Goal: Transaction & Acquisition: Purchase product/service

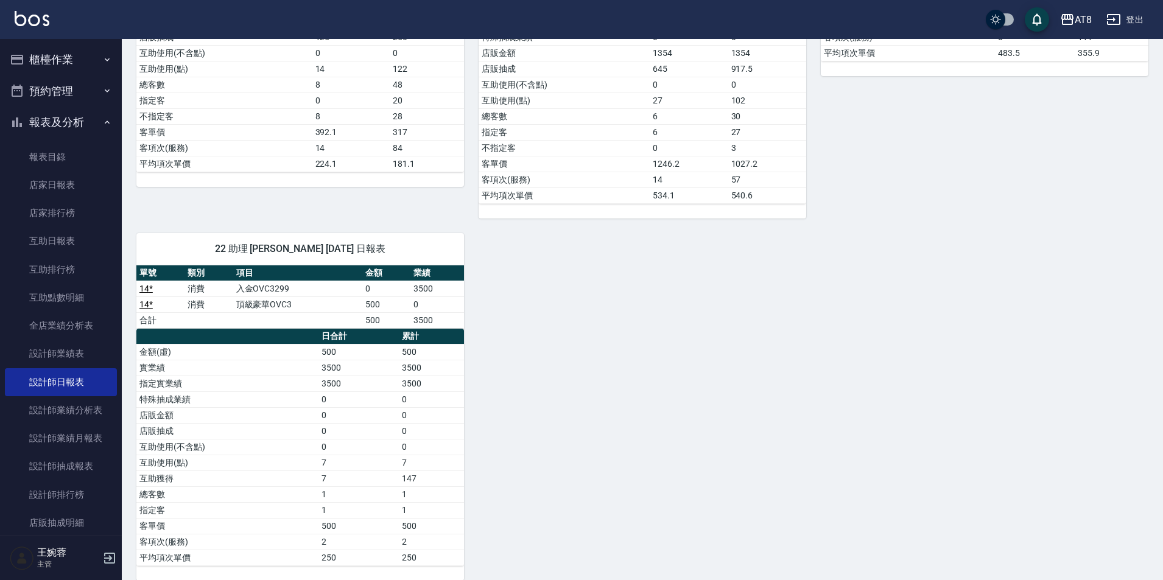
scroll to position [61, 0]
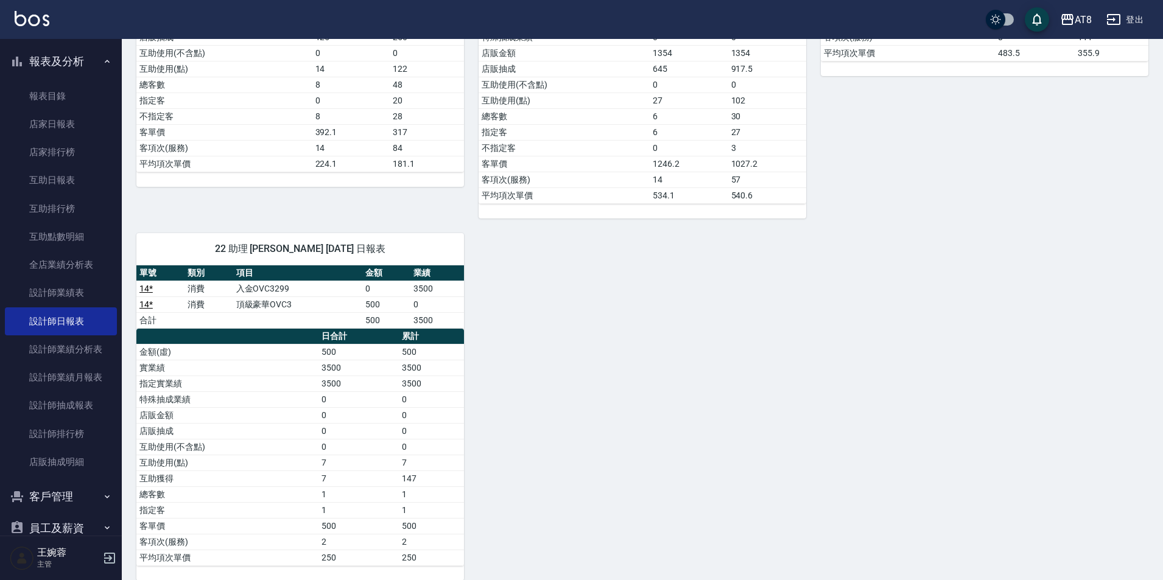
click at [31, 18] on img at bounding box center [32, 18] width 35 height 15
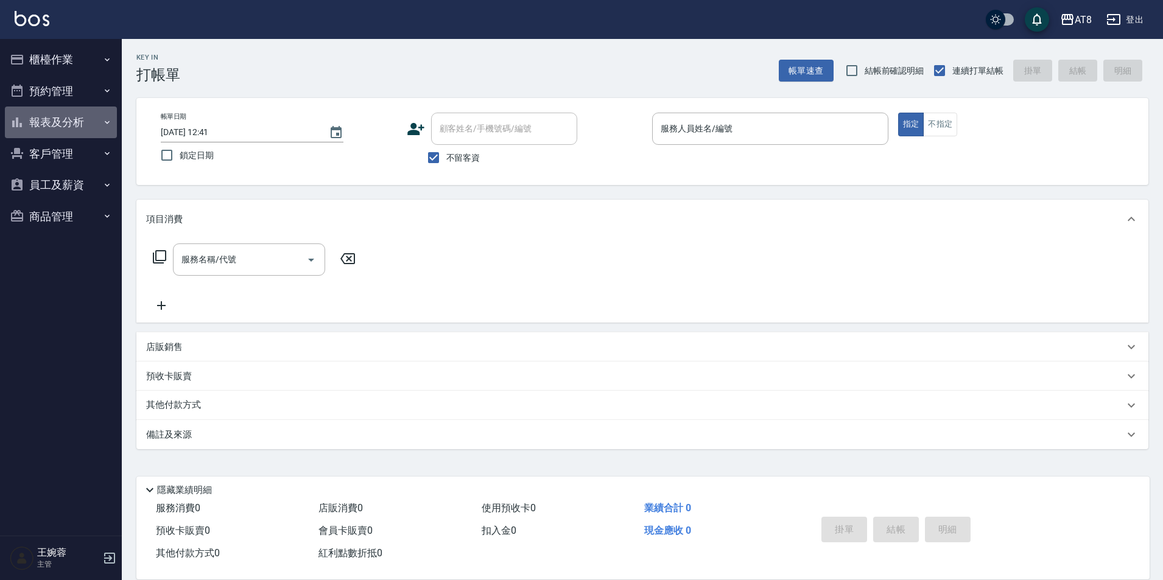
click at [57, 126] on button "報表及分析" at bounding box center [61, 123] width 112 height 32
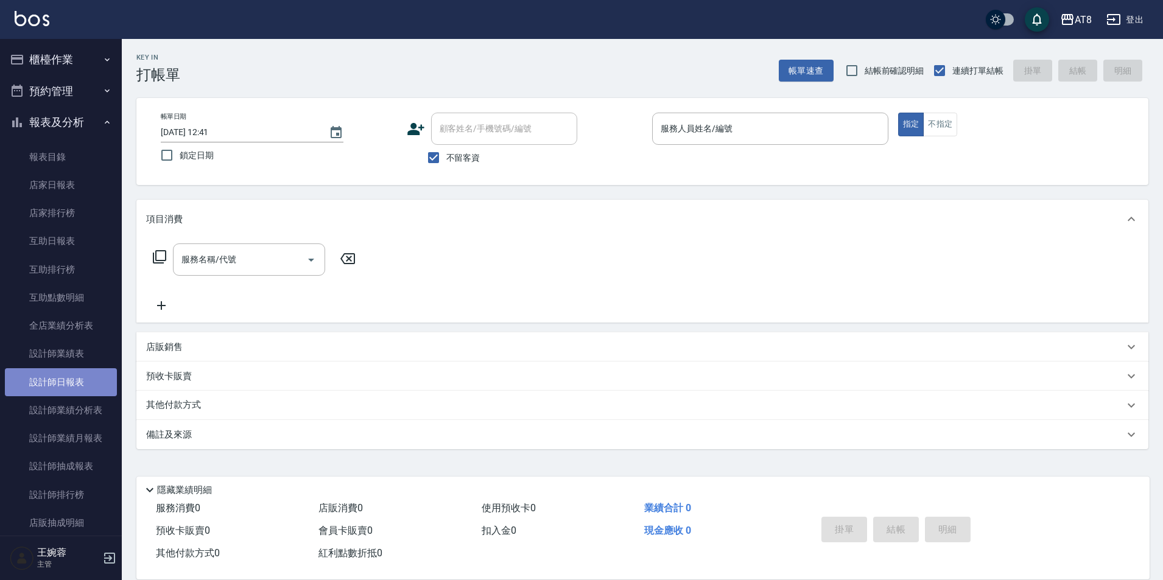
click at [72, 390] on link "設計師日報表" at bounding box center [61, 382] width 112 height 28
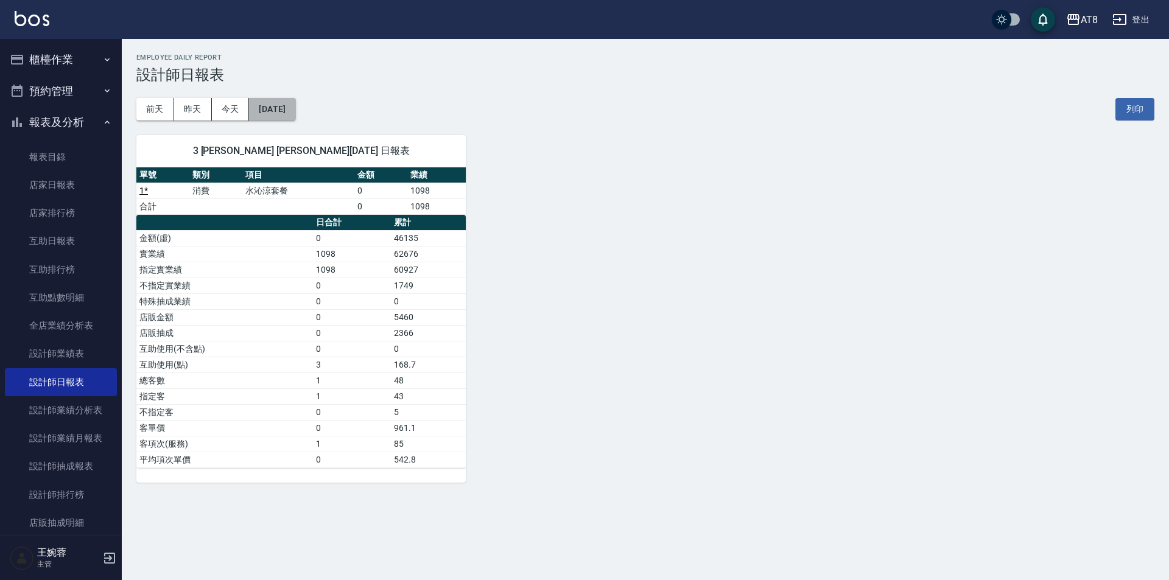
click at [295, 111] on button "2025/08/12" at bounding box center [272, 109] width 46 height 23
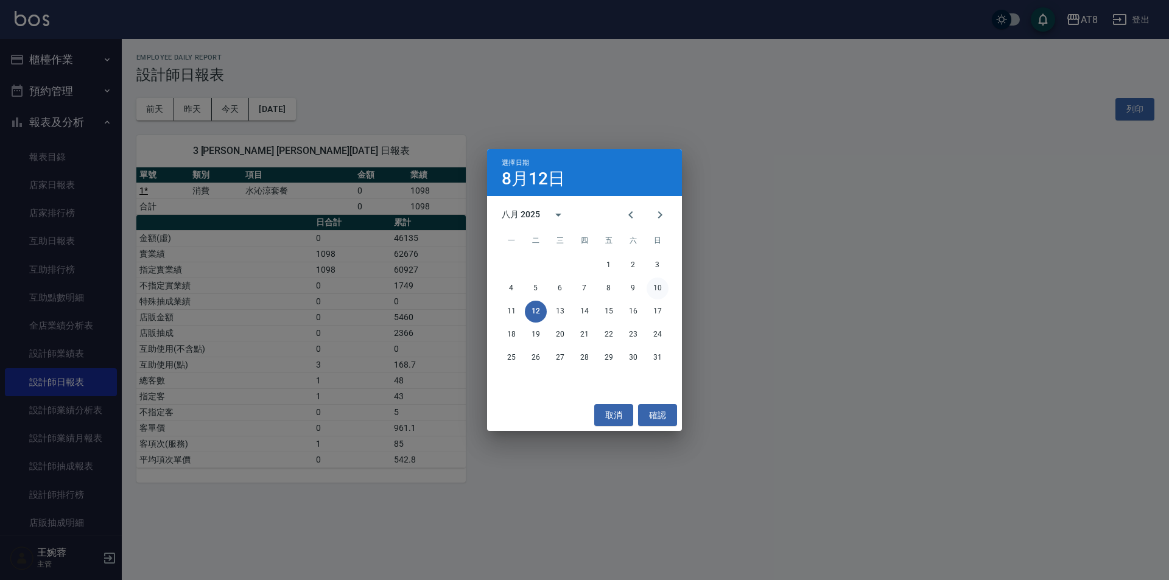
click at [655, 289] on button "10" at bounding box center [658, 289] width 22 height 22
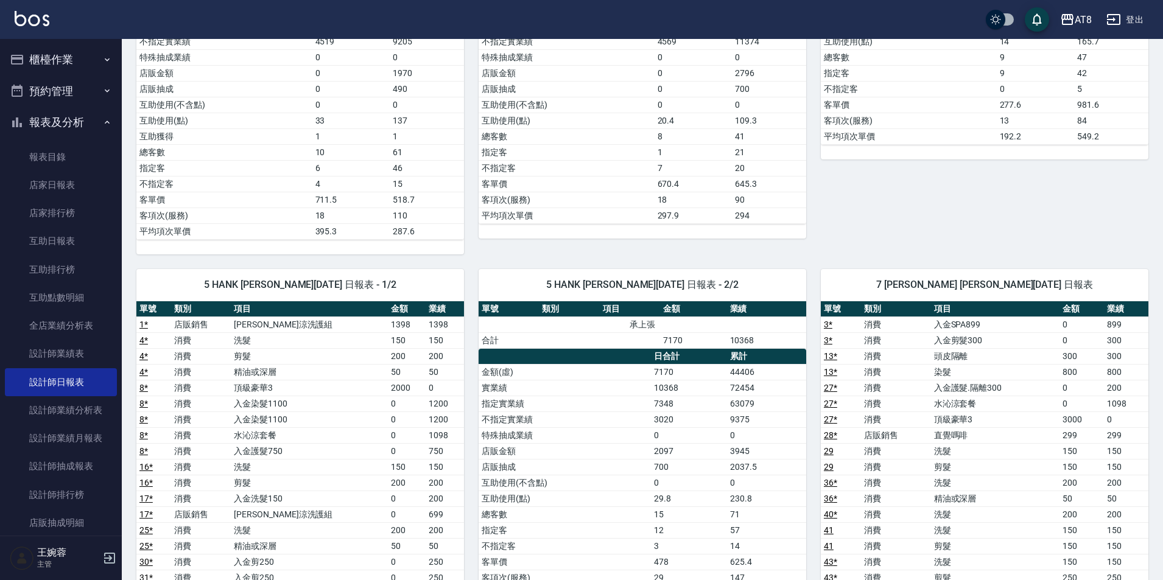
scroll to position [365, 0]
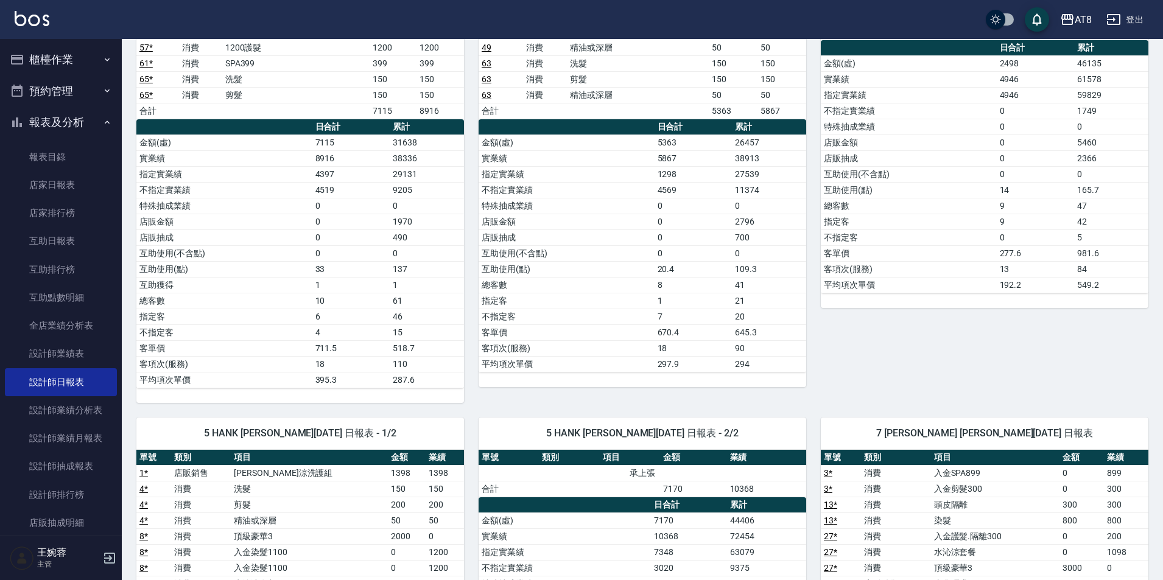
click at [51, 21] on div "AT8 登出" at bounding box center [581, 19] width 1163 height 39
click at [40, 20] on img at bounding box center [32, 18] width 35 height 15
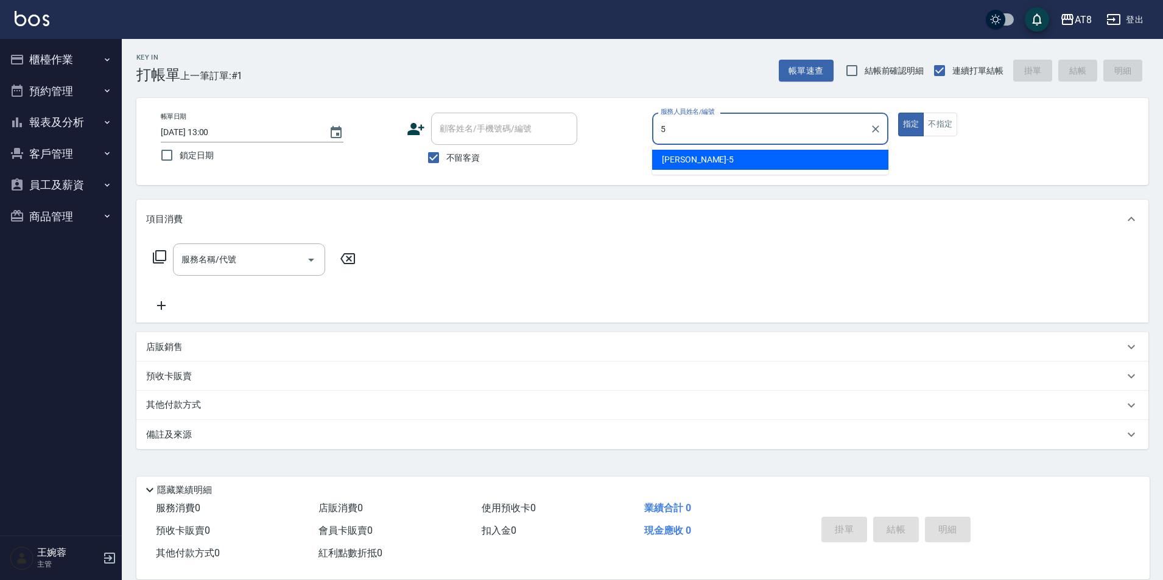
type input "HANK-5"
type button "true"
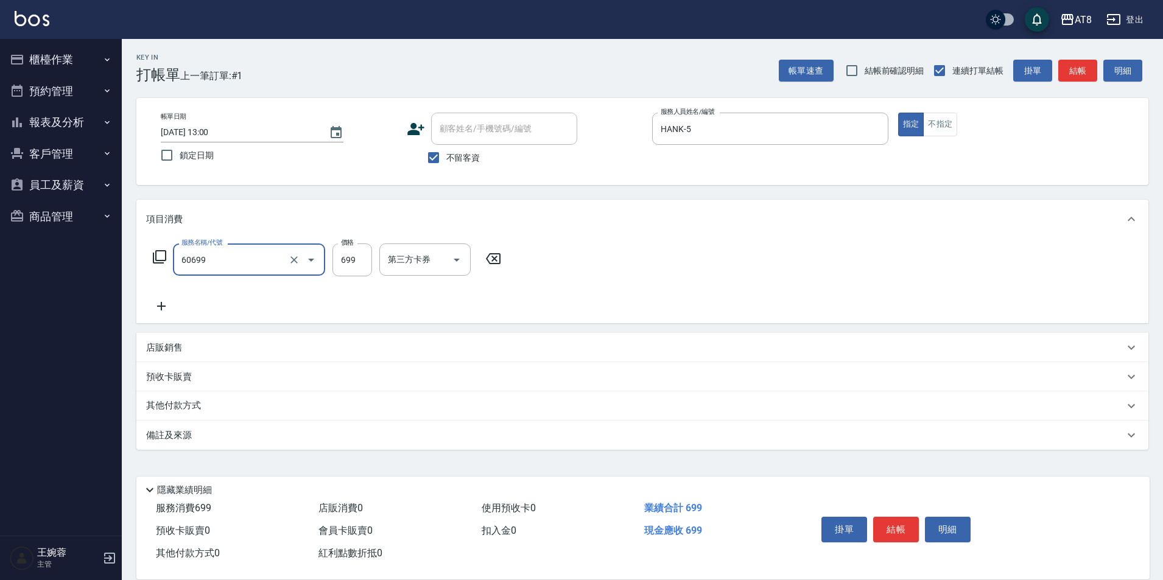
type input "入金SPA699(60699)"
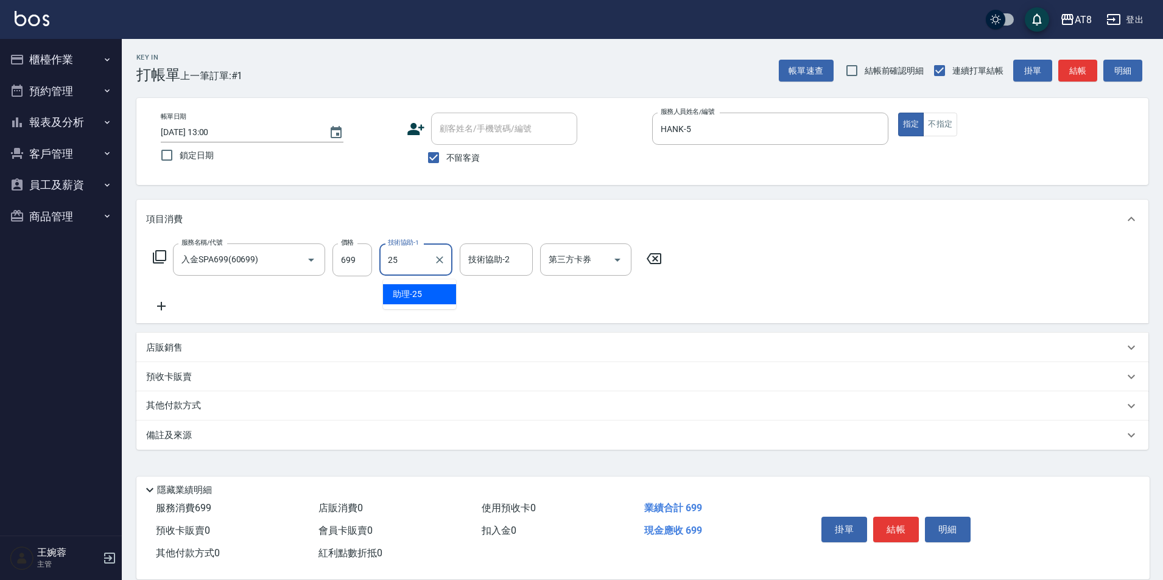
type input "助理-25"
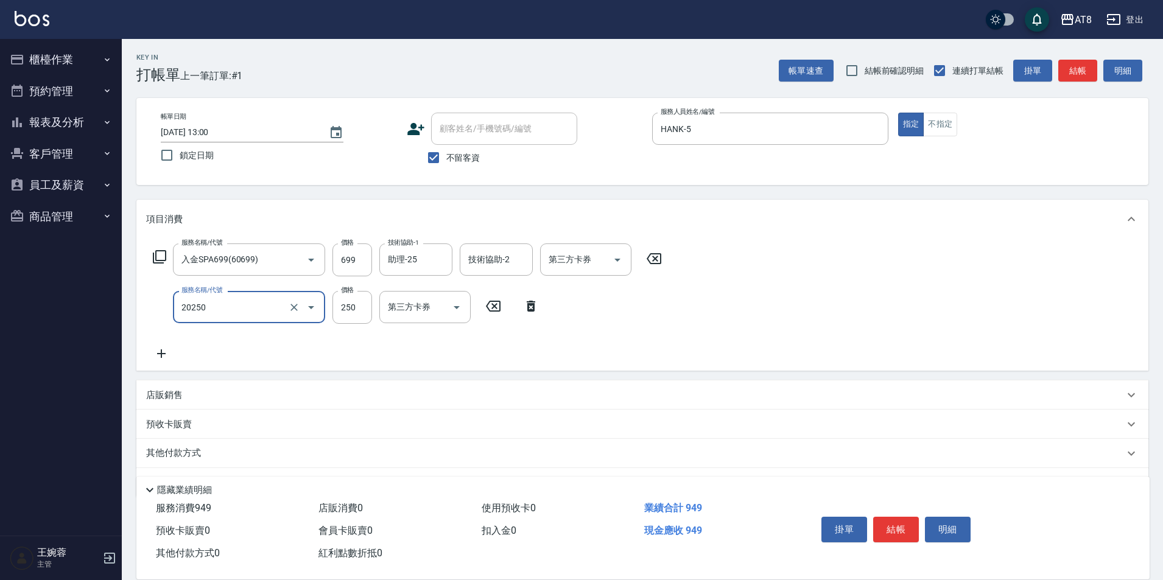
type input "入金剪250(20250)"
click at [610, 262] on icon "Open" at bounding box center [617, 260] width 15 height 15
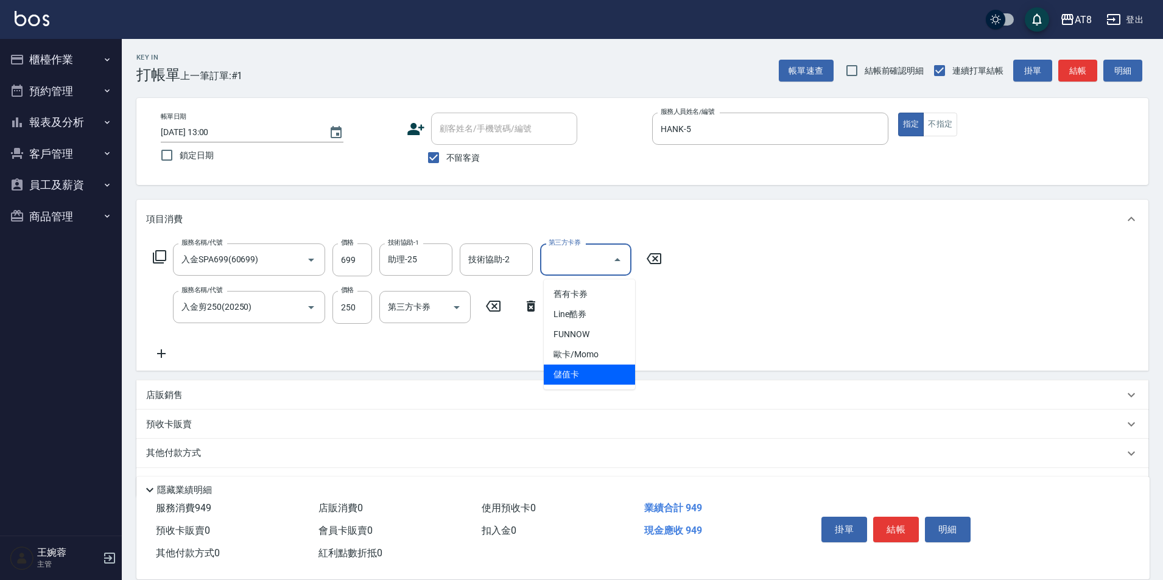
click at [575, 373] on span "儲值卡" at bounding box center [589, 375] width 91 height 20
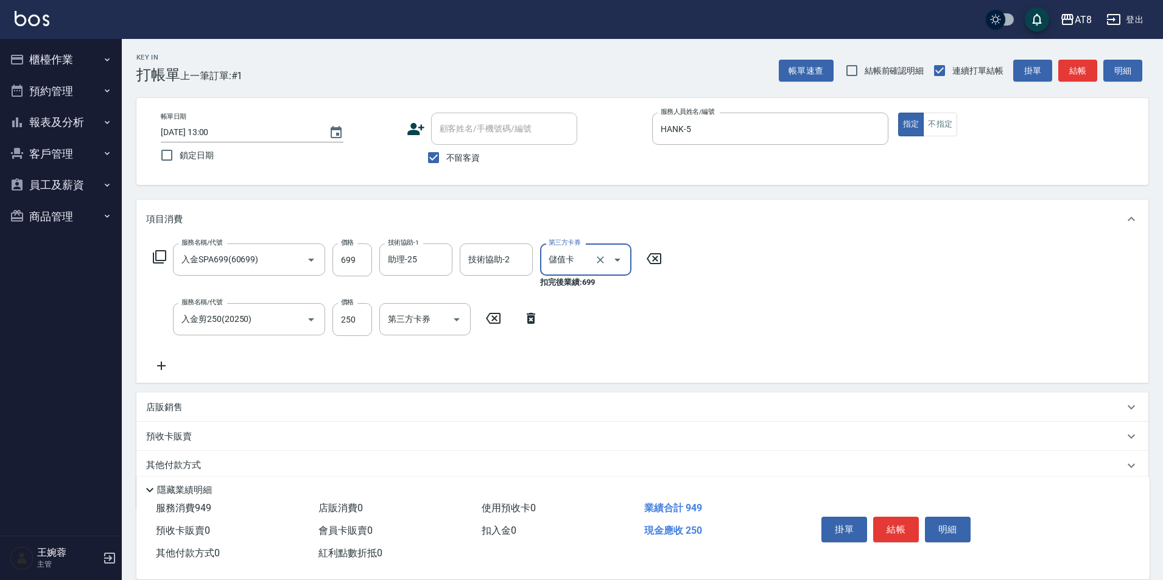
type input "儲值卡"
click at [449, 322] on icon "Open" at bounding box center [456, 319] width 15 height 15
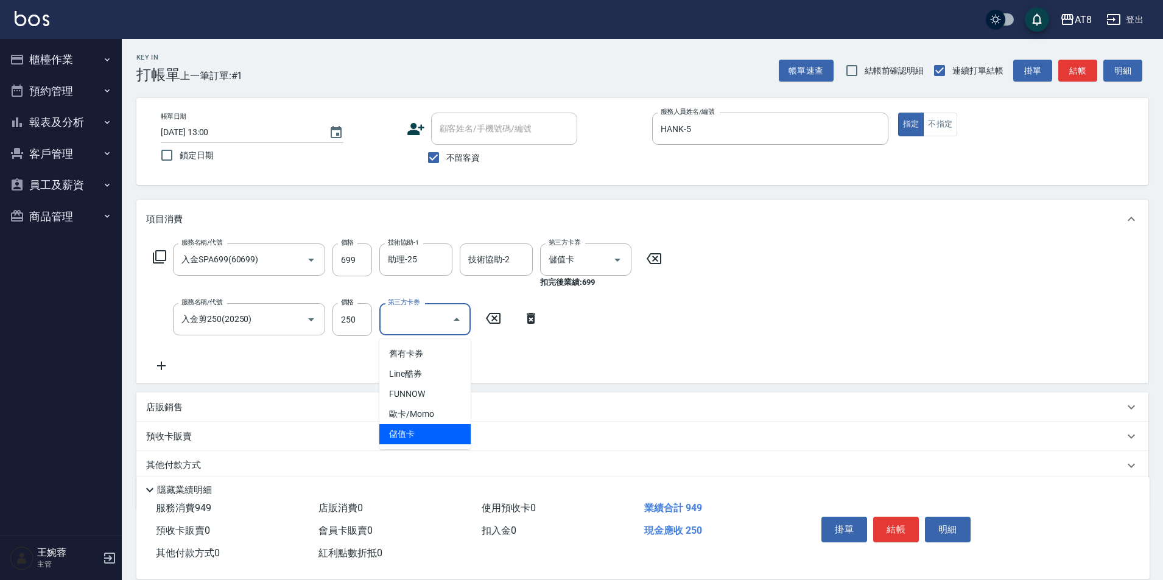
click at [424, 431] on span "儲值卡" at bounding box center [424, 434] width 91 height 20
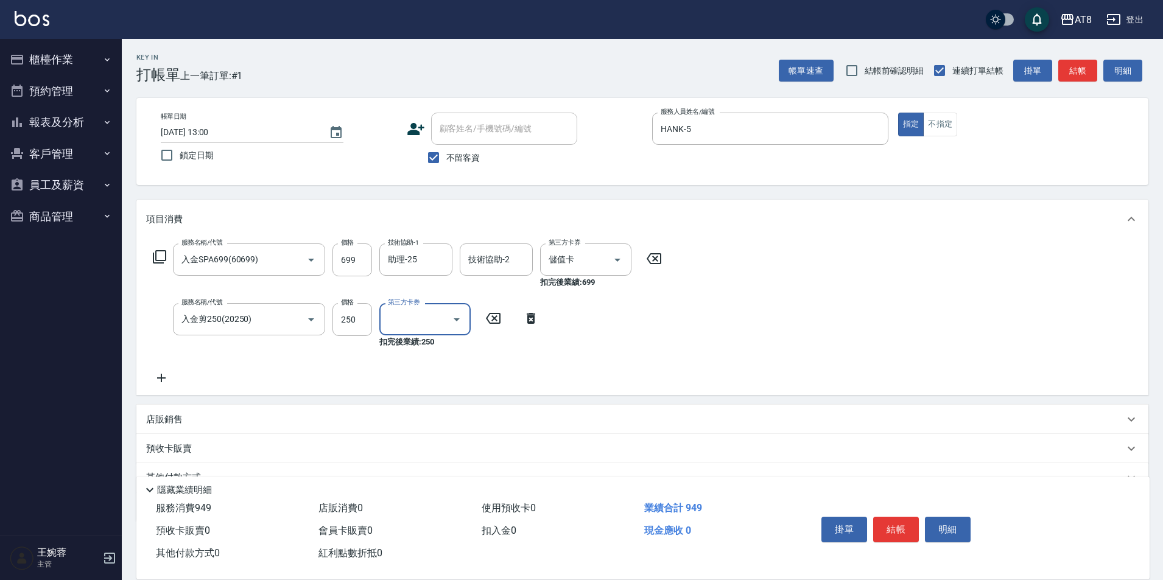
type input "儲值卡"
click at [899, 518] on button "結帳" at bounding box center [896, 530] width 46 height 26
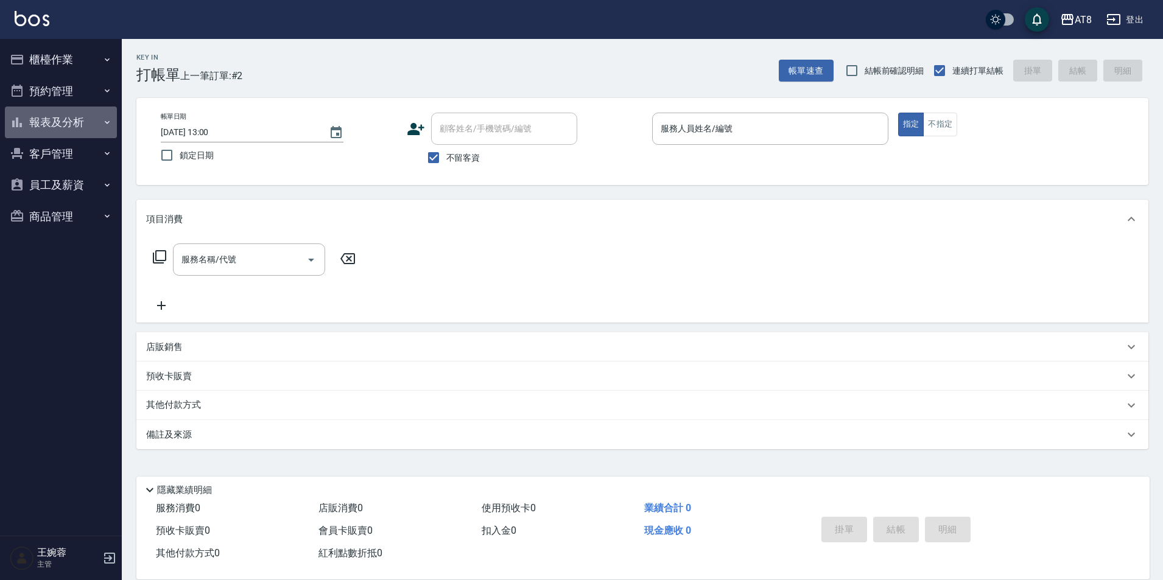
click at [79, 124] on button "報表及分析" at bounding box center [61, 123] width 112 height 32
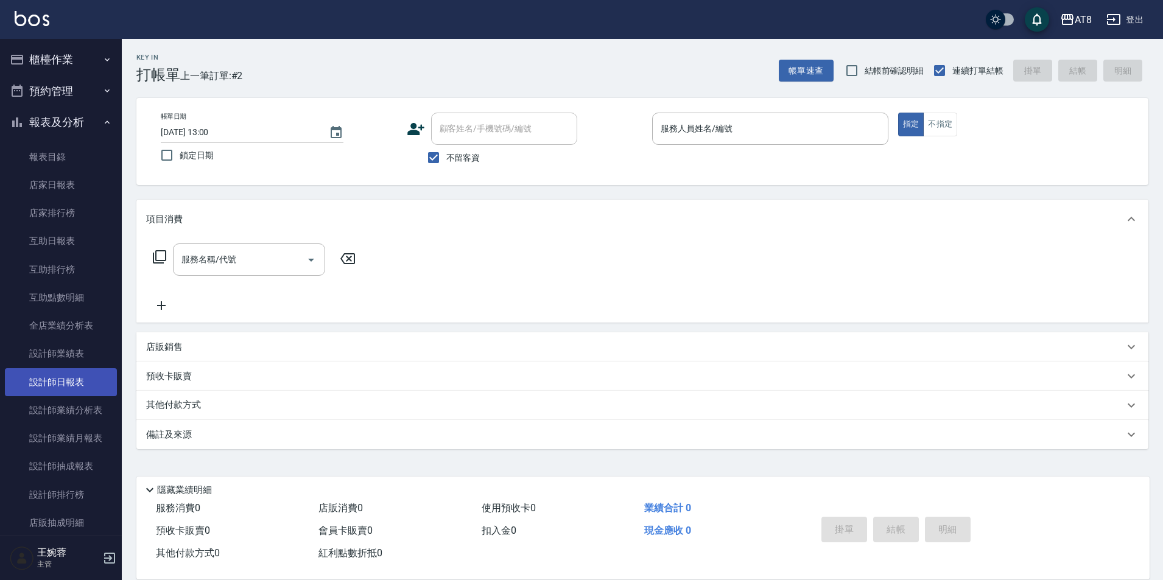
click at [83, 382] on link "設計師日報表" at bounding box center [61, 382] width 112 height 28
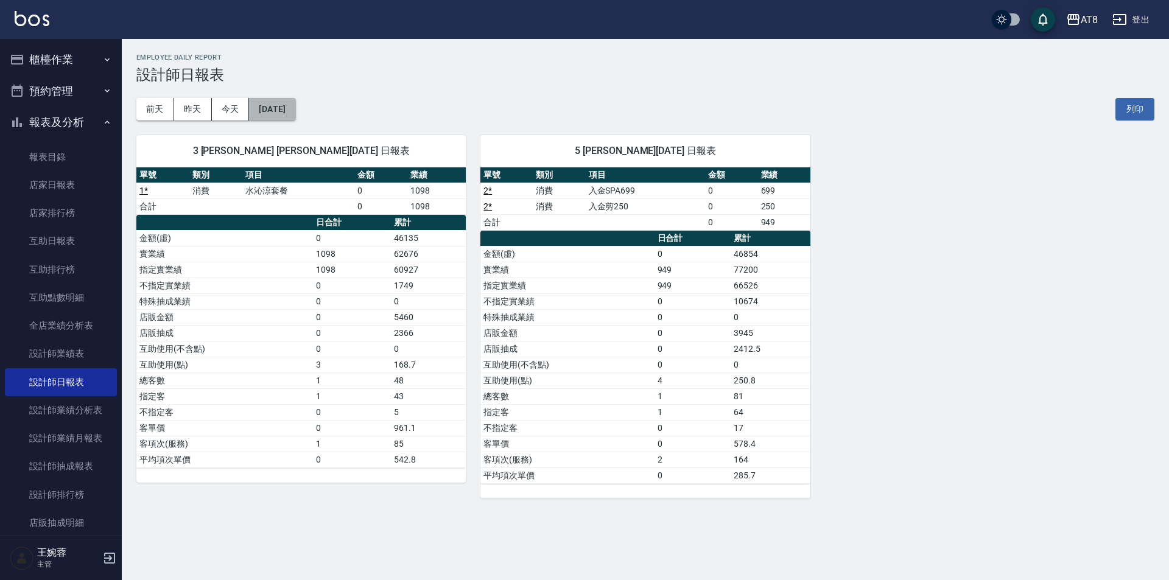
click at [295, 111] on button "2025/08/12" at bounding box center [272, 109] width 46 height 23
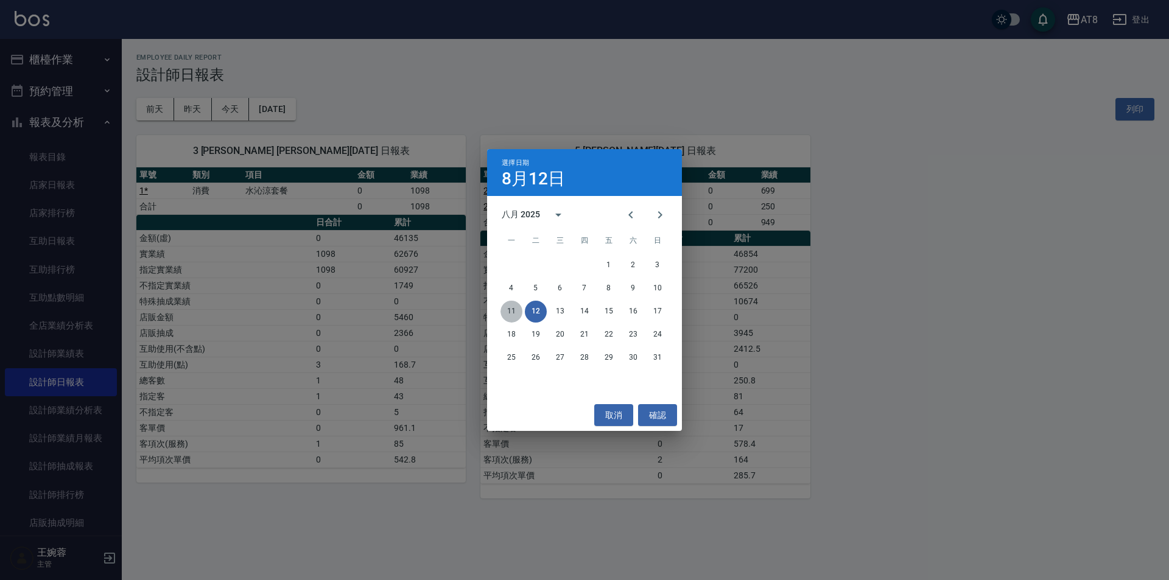
click at [512, 309] on button "11" at bounding box center [512, 312] width 22 height 22
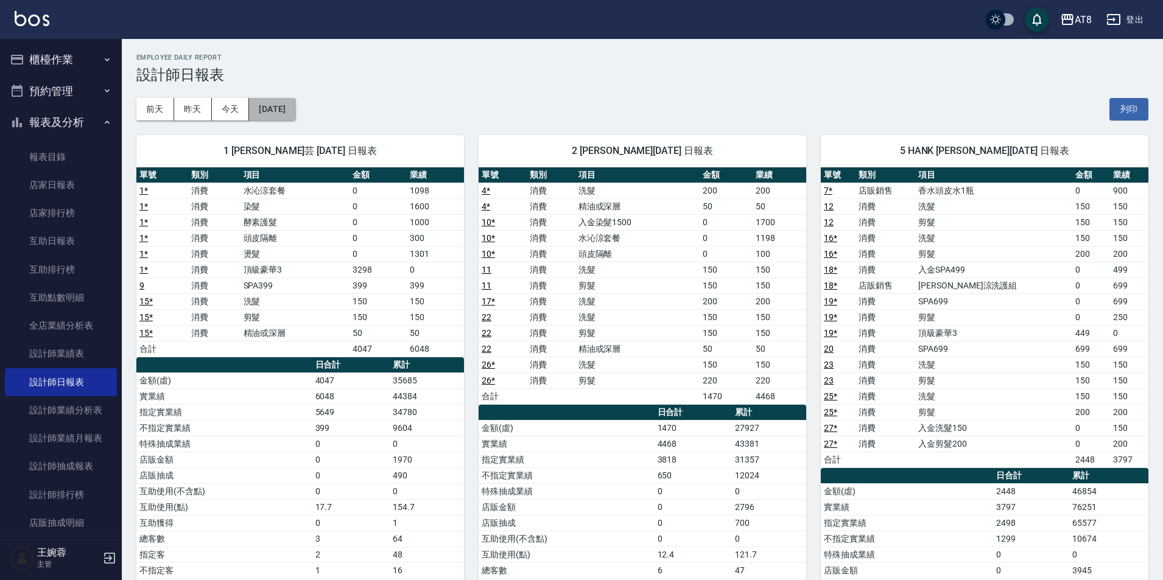
click at [294, 111] on button "2025/08/11" at bounding box center [272, 109] width 46 height 23
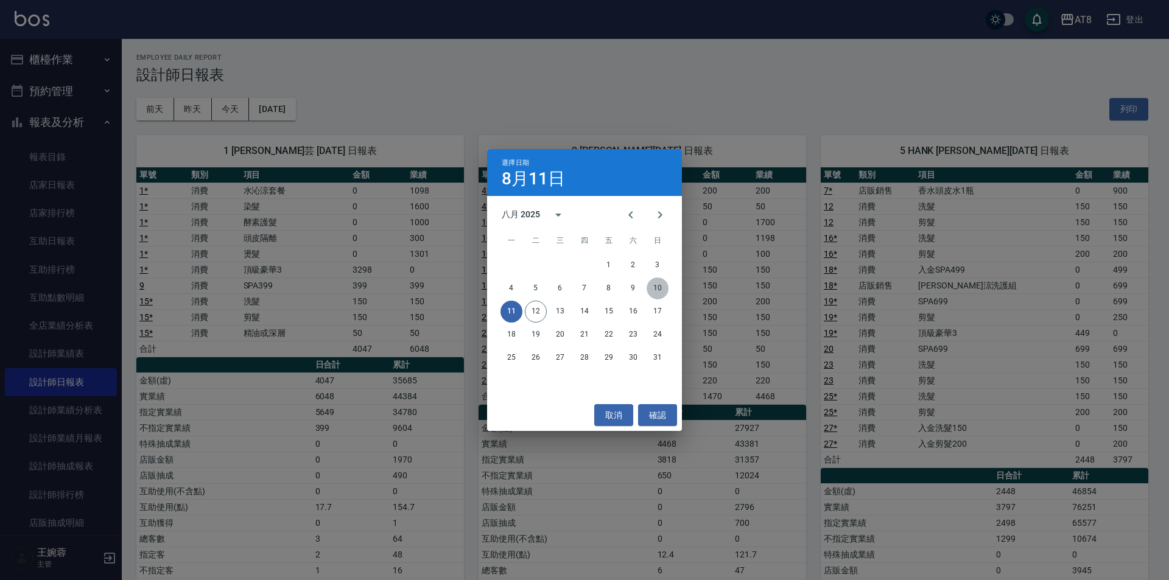
click at [659, 285] on button "10" at bounding box center [658, 289] width 22 height 22
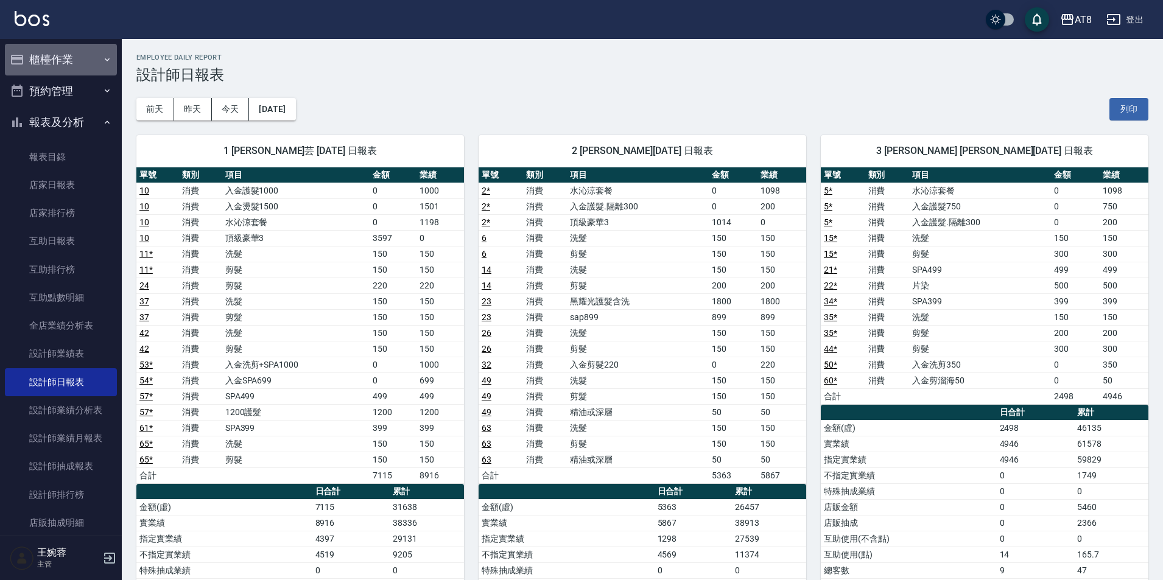
click at [75, 55] on button "櫃檯作業" at bounding box center [61, 60] width 112 height 32
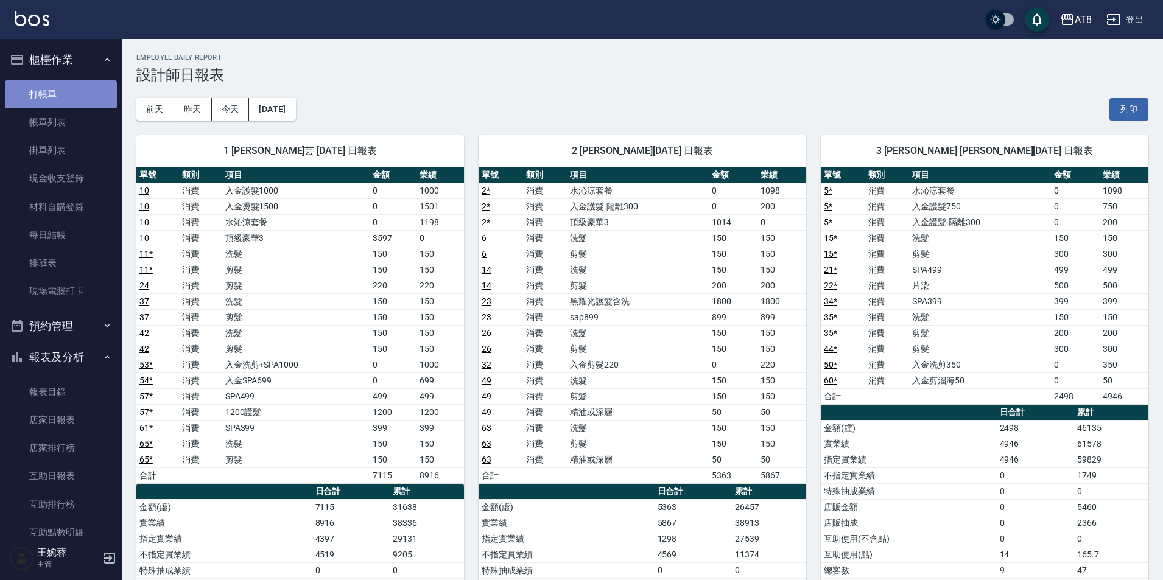
click at [67, 88] on link "打帳單" at bounding box center [61, 94] width 112 height 28
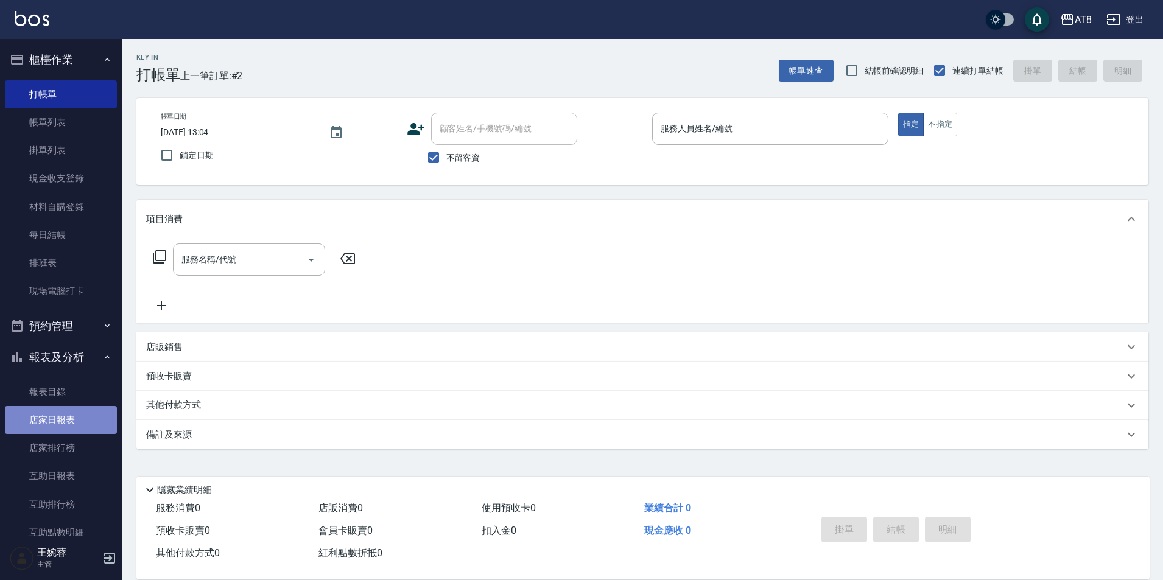
click at [76, 410] on link "店家日報表" at bounding box center [61, 420] width 112 height 28
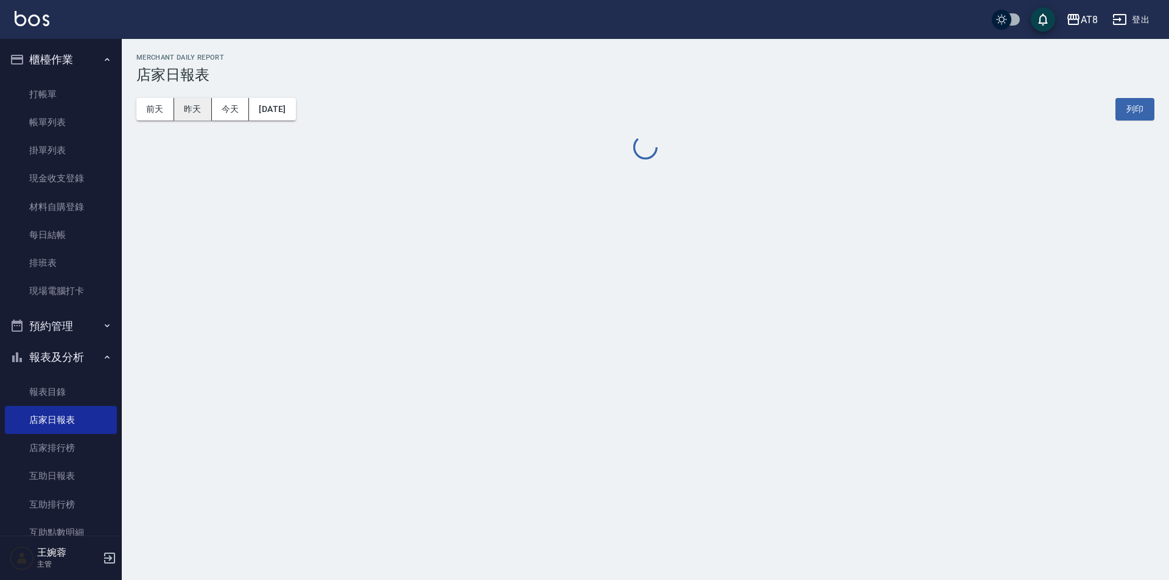
click at [193, 113] on button "昨天" at bounding box center [193, 109] width 38 height 23
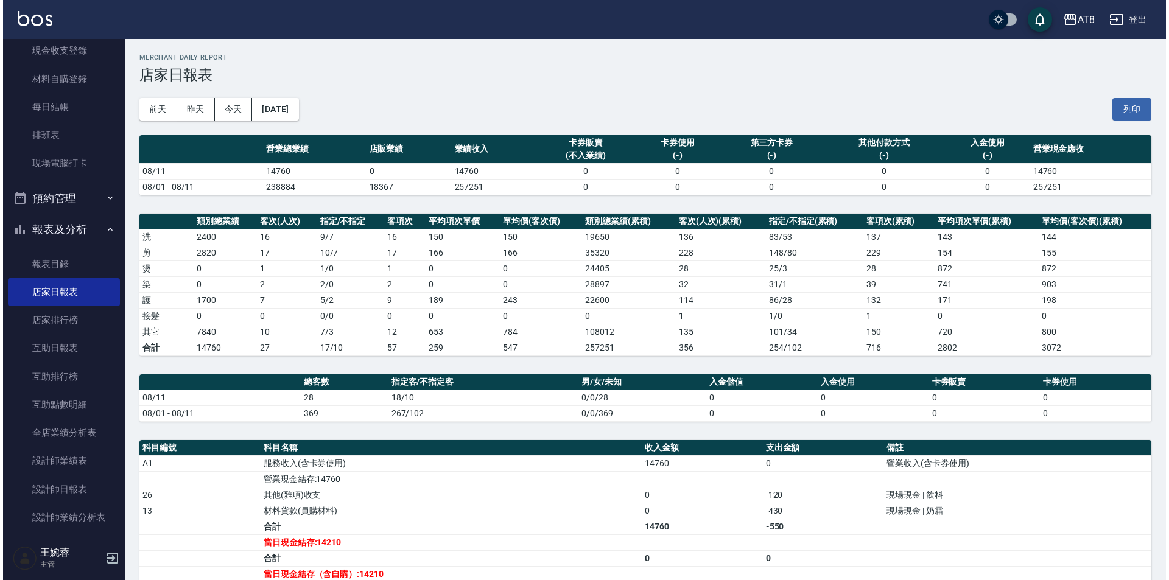
scroll to position [129, 0]
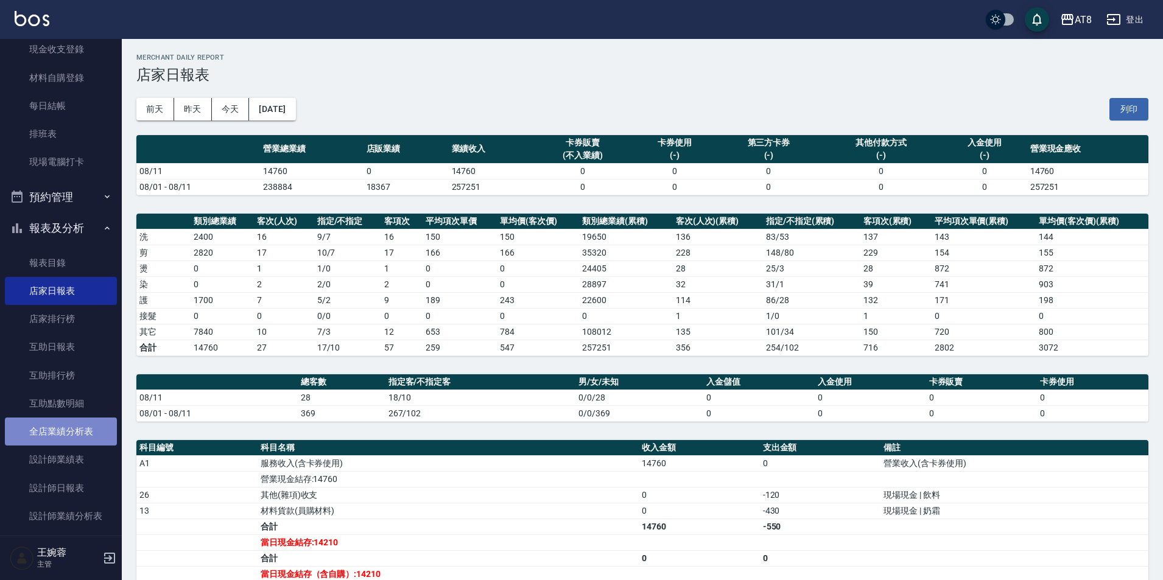
click at [99, 425] on link "全店業績分析表" at bounding box center [61, 432] width 112 height 28
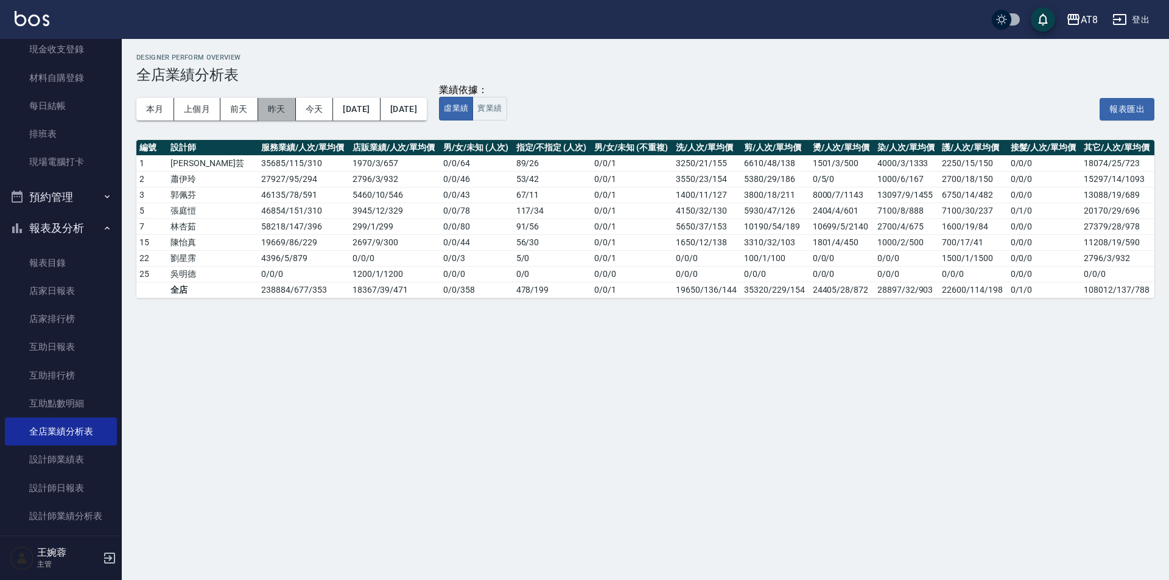
click at [284, 108] on button "昨天" at bounding box center [277, 109] width 38 height 23
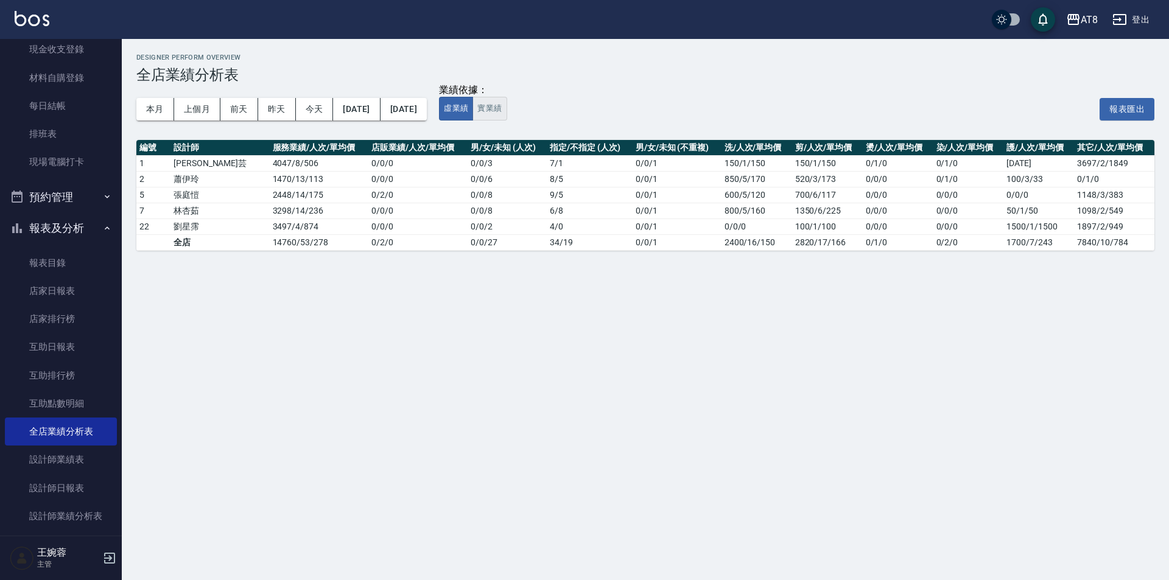
click at [507, 110] on button "實業績" at bounding box center [490, 109] width 34 height 24
click at [40, 223] on button "報表及分析" at bounding box center [61, 229] width 112 height 32
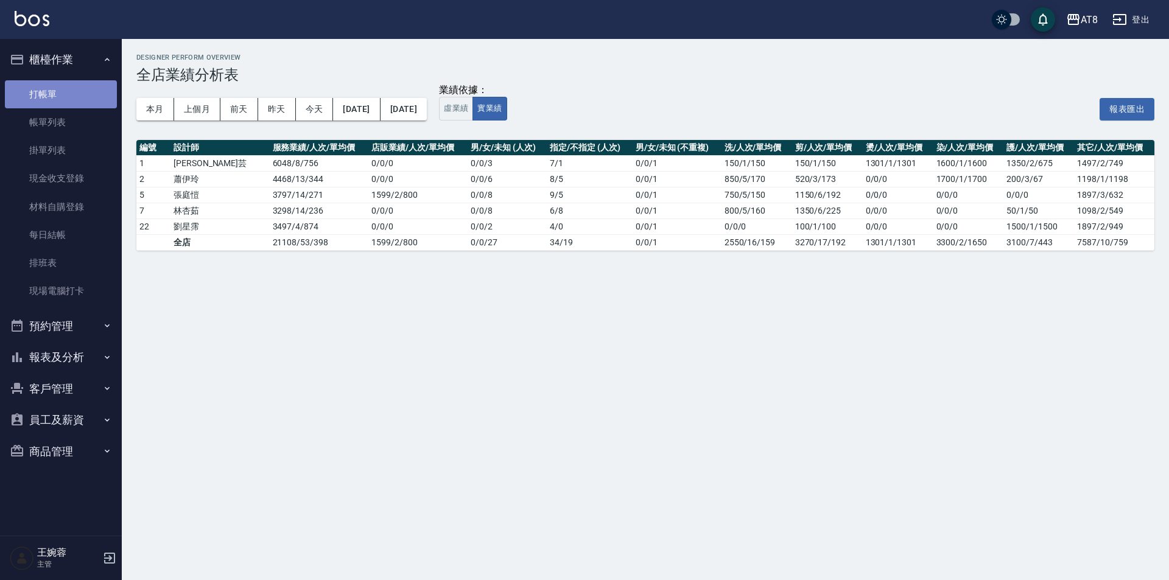
click at [62, 97] on link "打帳單" at bounding box center [61, 94] width 112 height 28
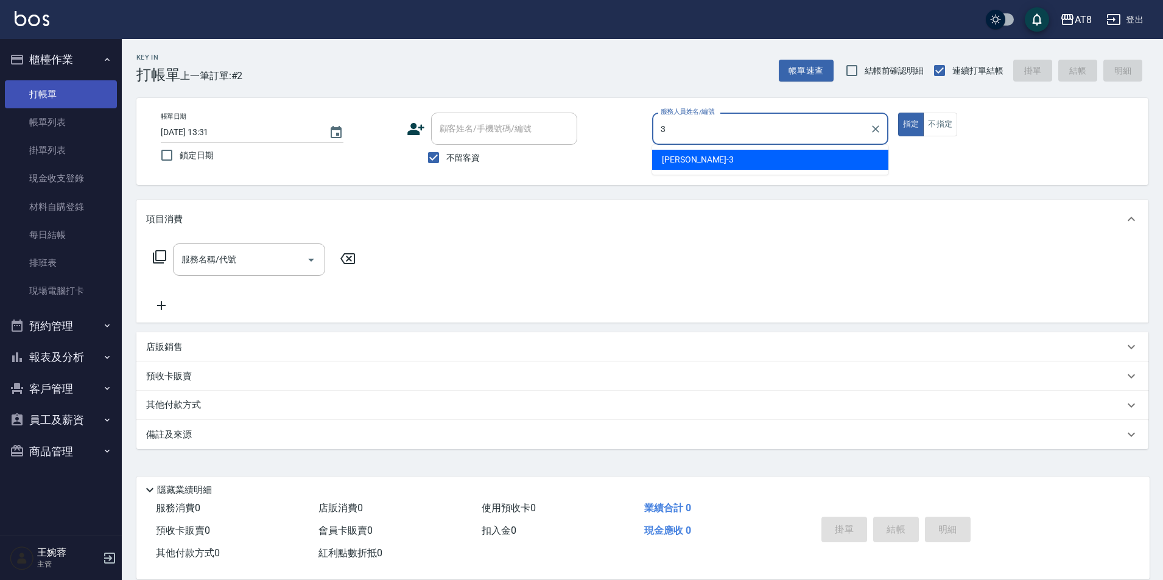
type input "[PERSON_NAME]-3"
type button "true"
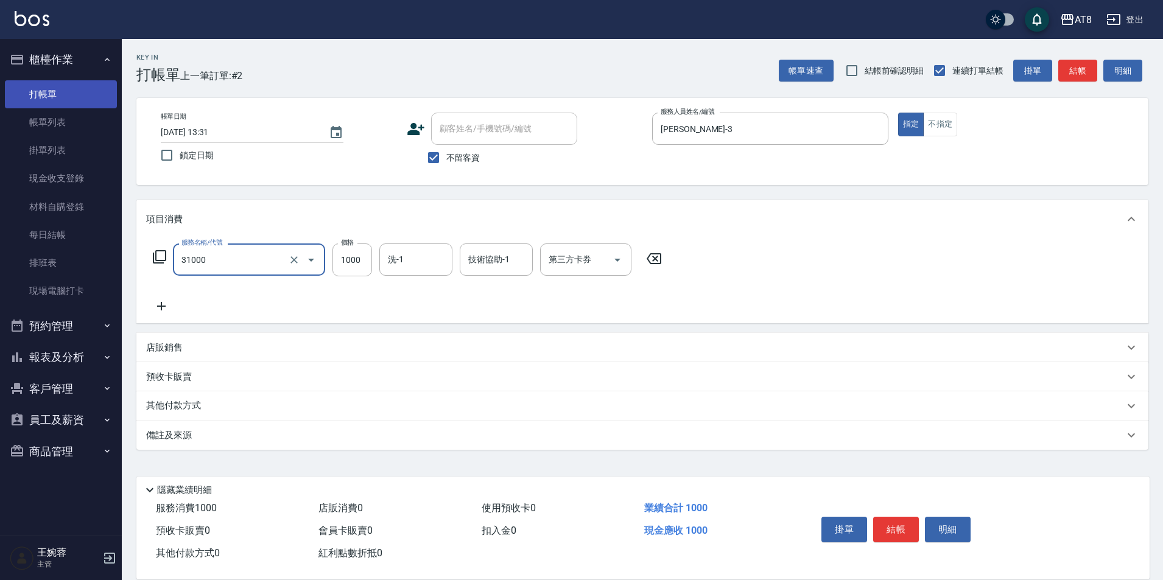
type input "燙髮(31000)"
click at [185, 351] on div "店販銷售" at bounding box center [635, 348] width 978 height 13
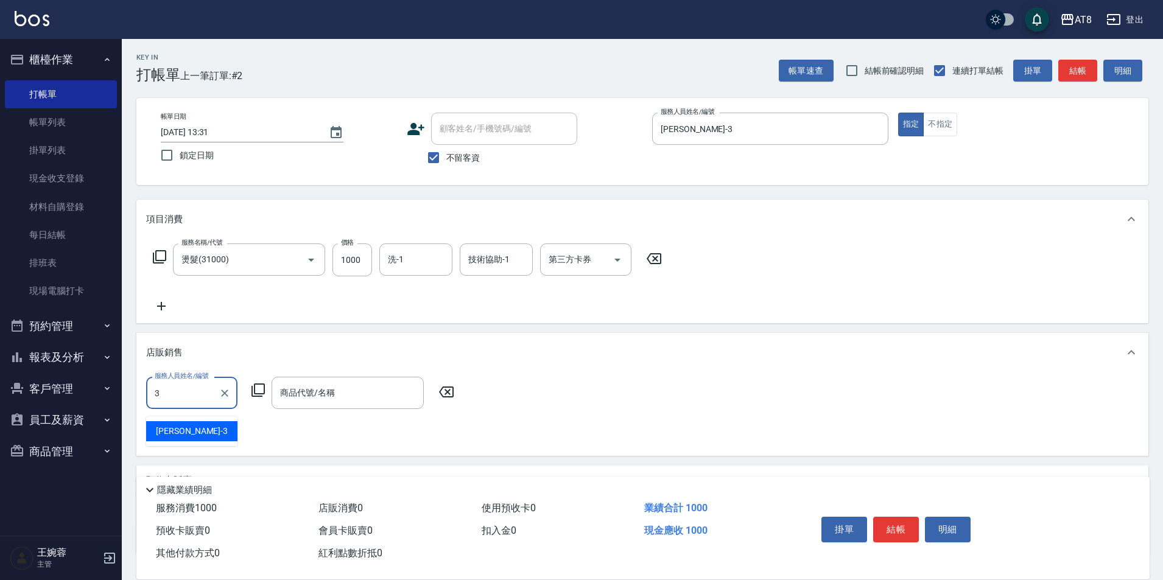
type input "[PERSON_NAME]-3"
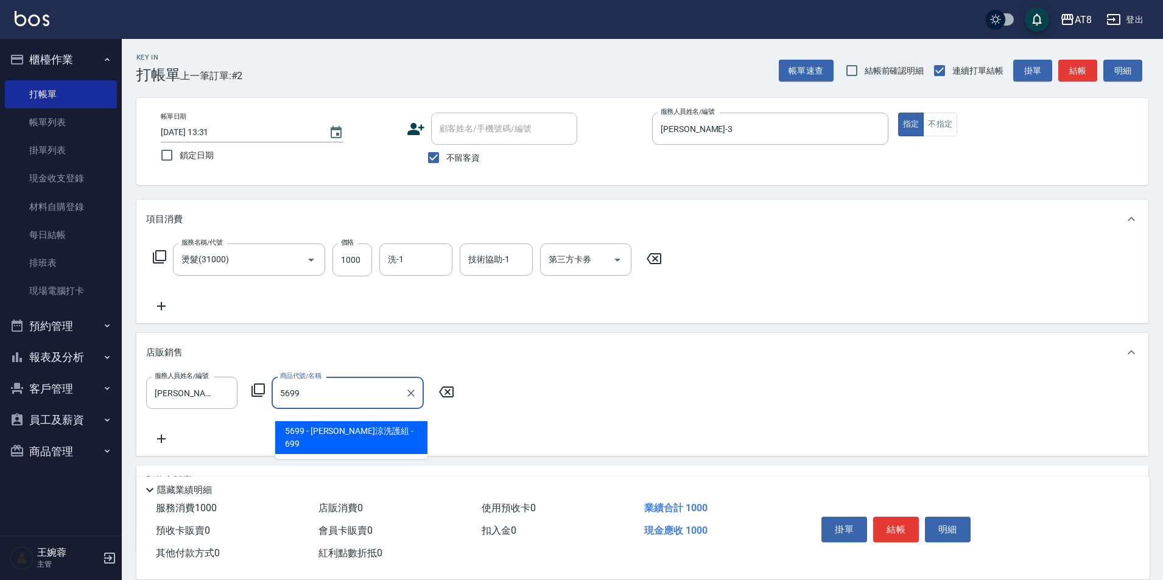
type input "水水沁涼洗護組"
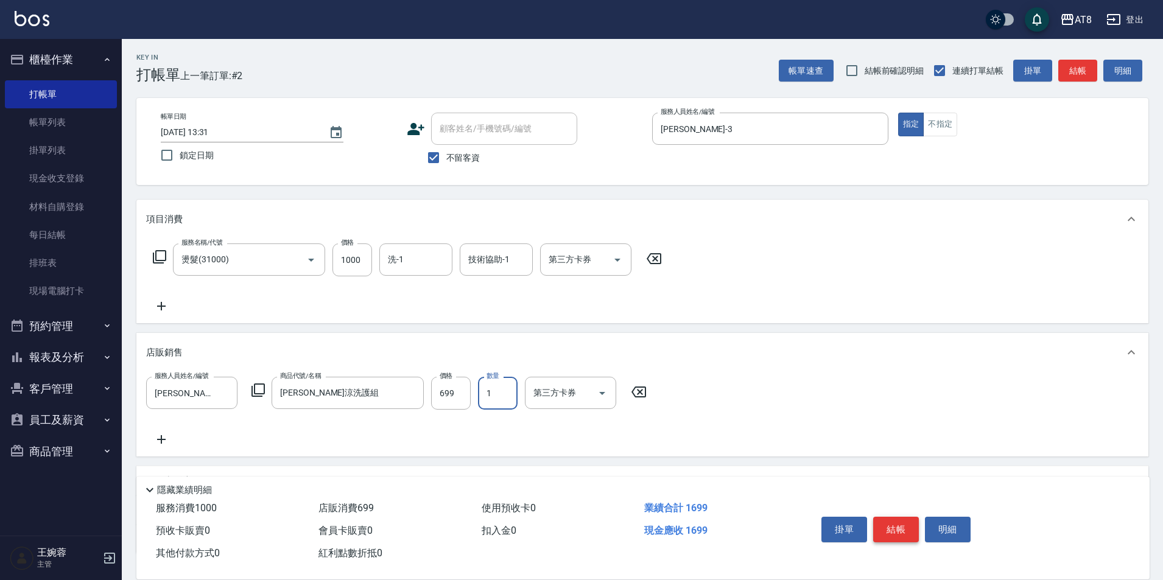
click at [908, 517] on button "結帳" at bounding box center [896, 530] width 46 height 26
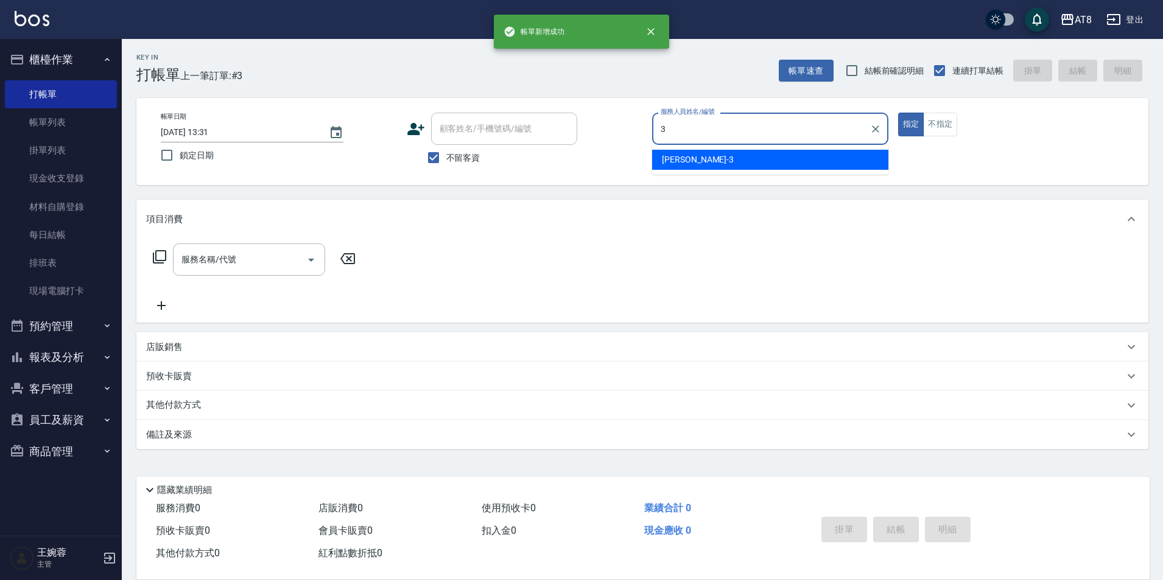
type input "[PERSON_NAME]-3"
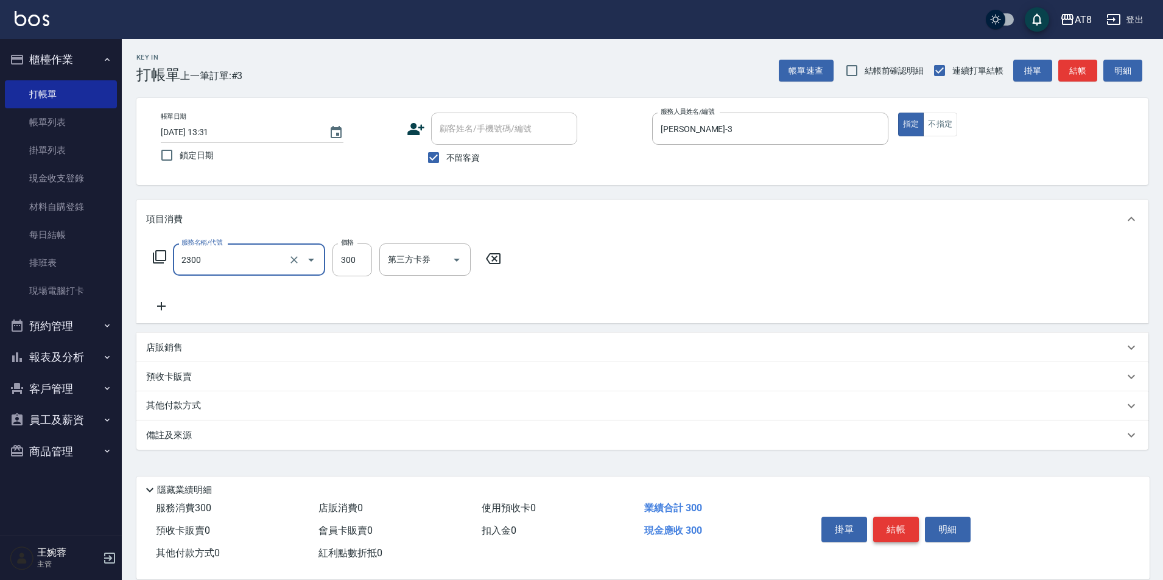
type input "入金洗剪300(2300)"
type input "350"
click at [577, 261] on icon at bounding box center [573, 258] width 30 height 15
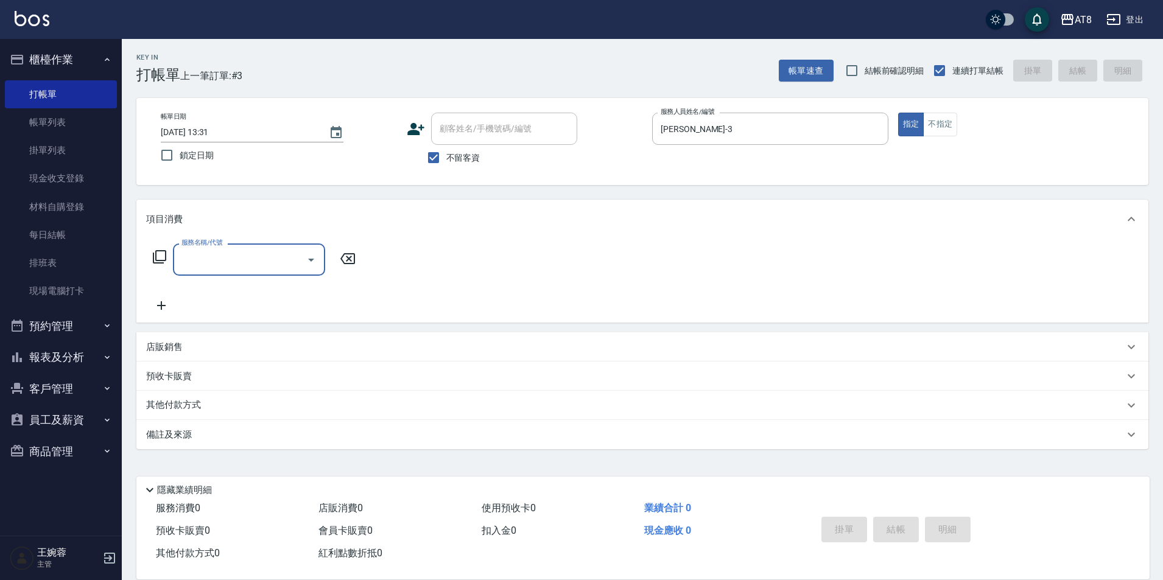
click at [240, 253] on input "服務名稱/代號" at bounding box center [239, 259] width 123 height 21
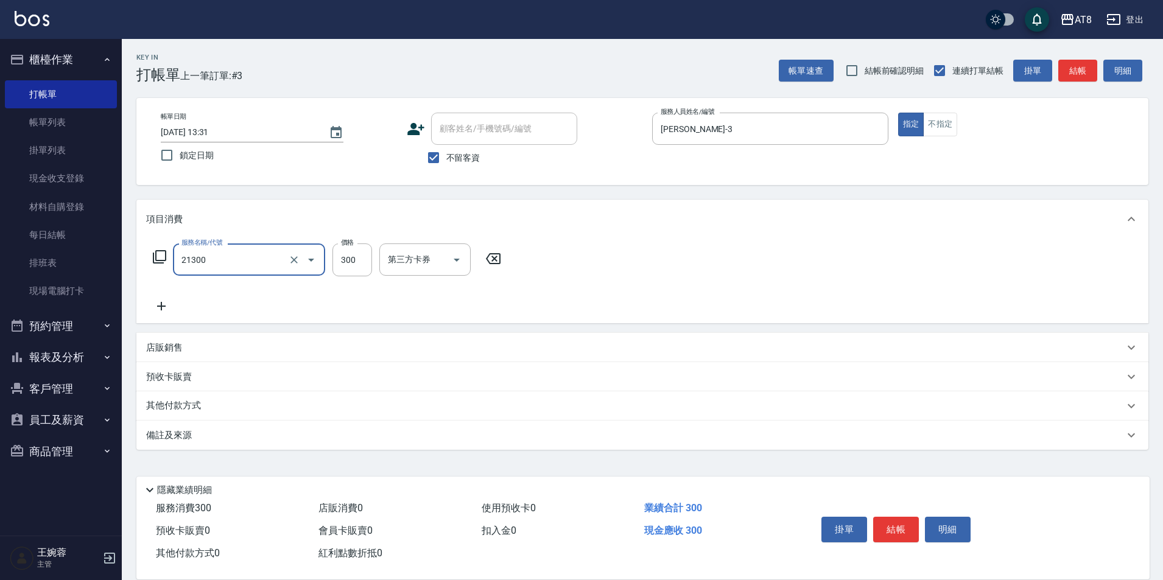
type input "剪髮(21300)"
type input "350"
click at [905, 519] on button "結帳" at bounding box center [896, 530] width 46 height 26
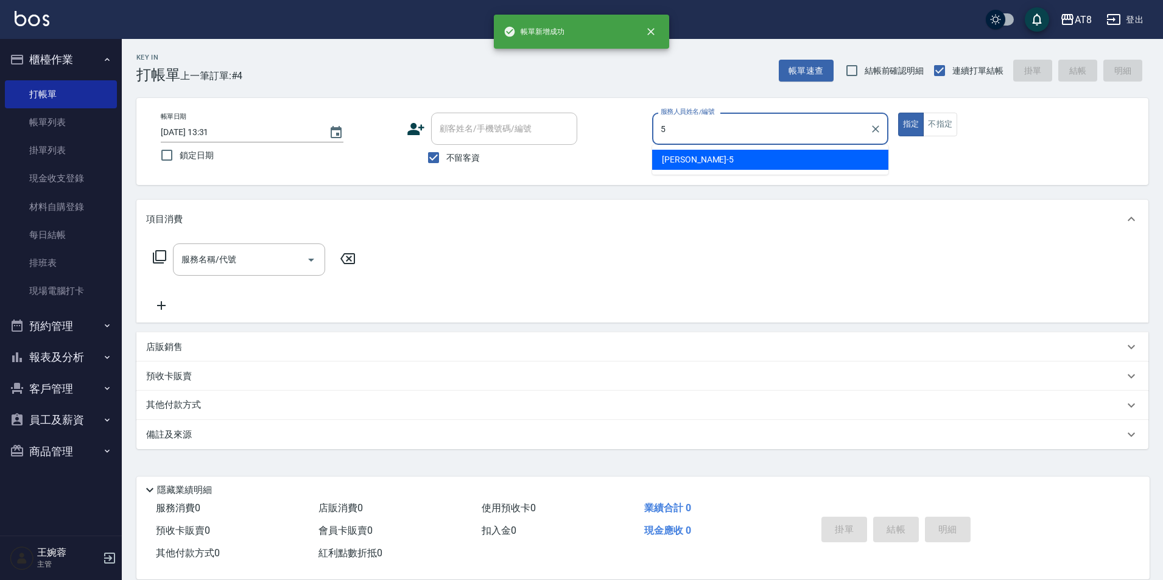
type input "HANK-5"
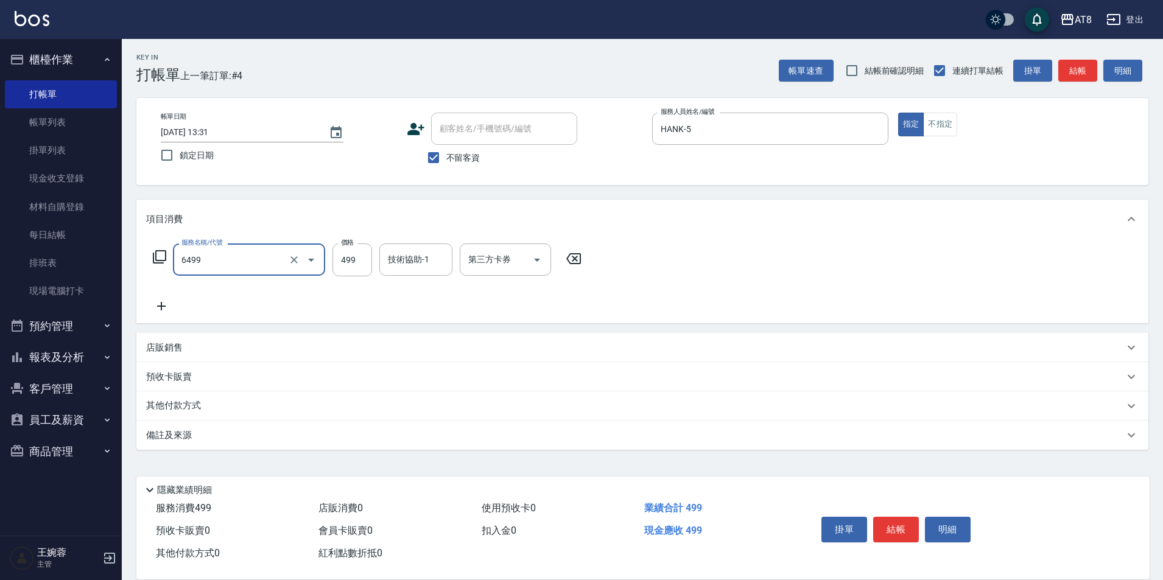
type input "SPA499(6499)"
click at [583, 265] on icon at bounding box center [573, 258] width 30 height 15
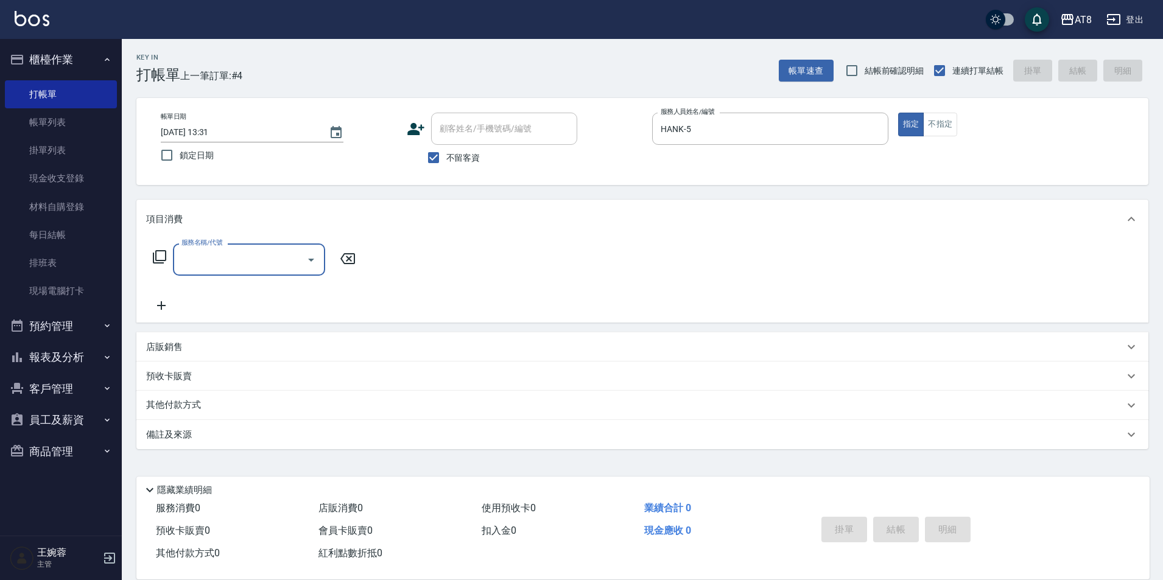
type input "5"
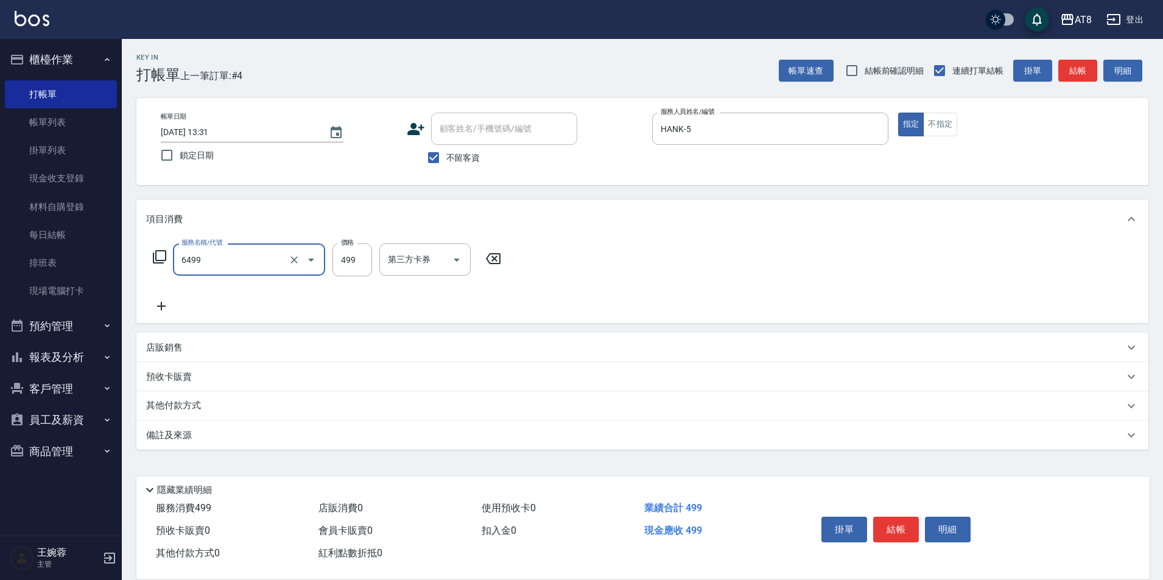
type input "SPA499(6499)"
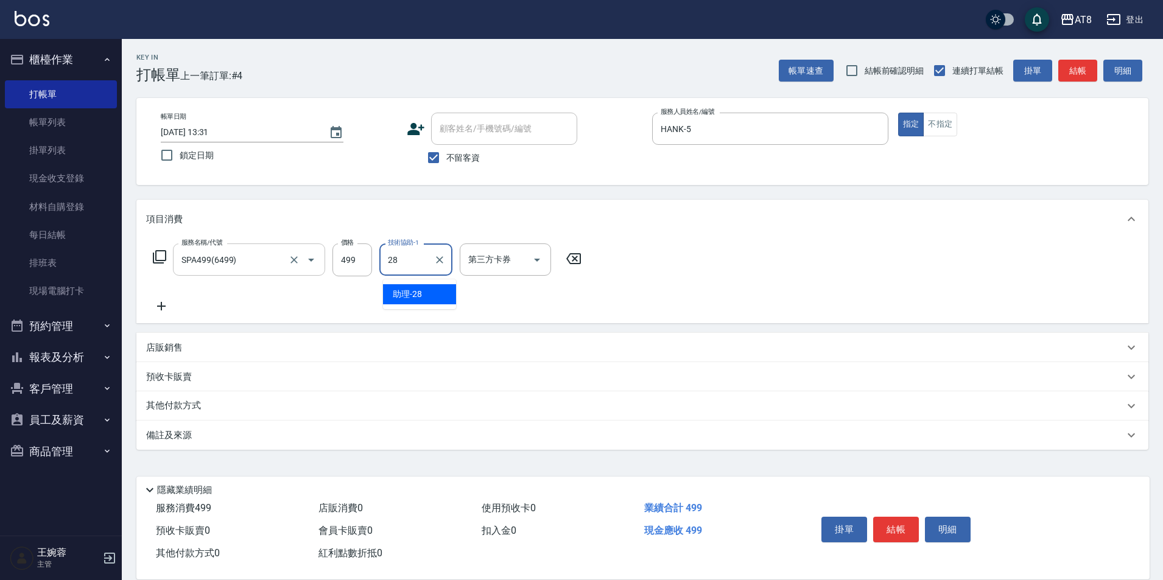
type input "助理-28"
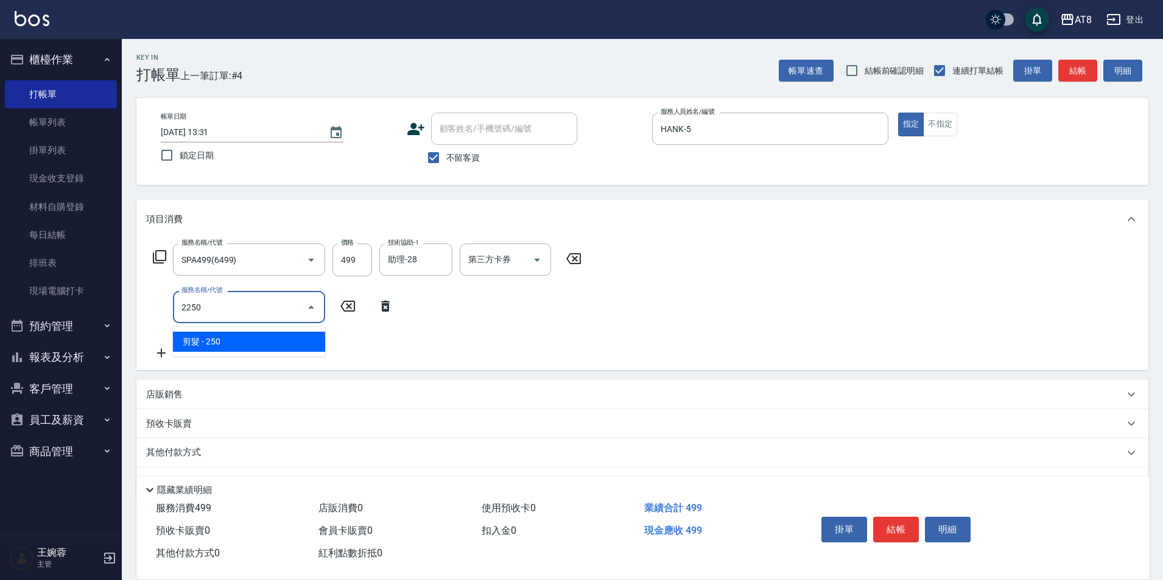
type input "2250"
click at [589, 265] on icon at bounding box center [573, 258] width 30 height 15
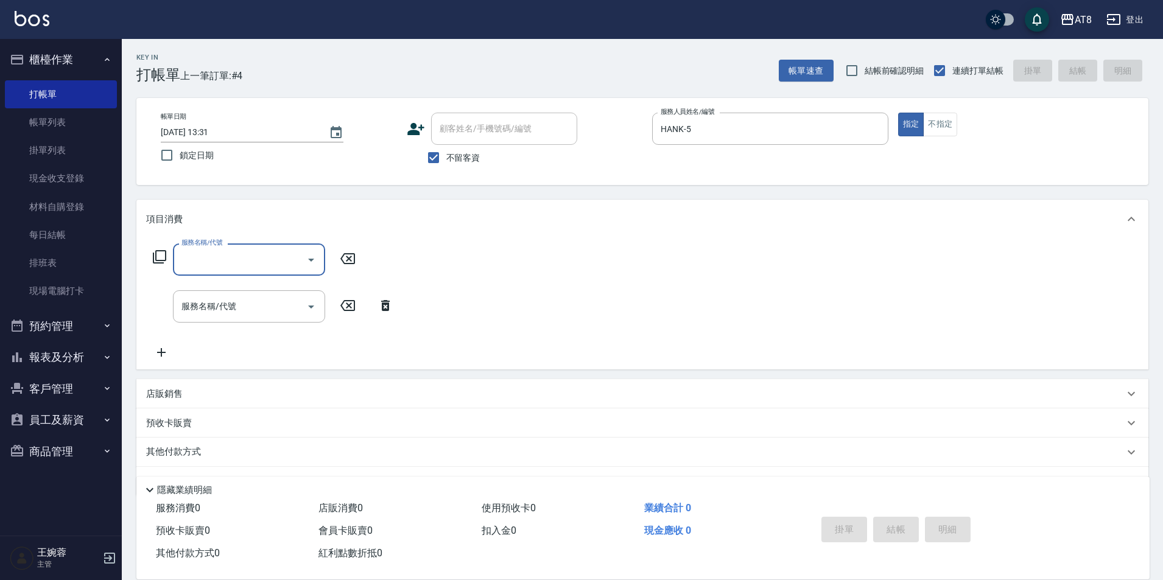
click at [382, 311] on icon at bounding box center [385, 305] width 9 height 11
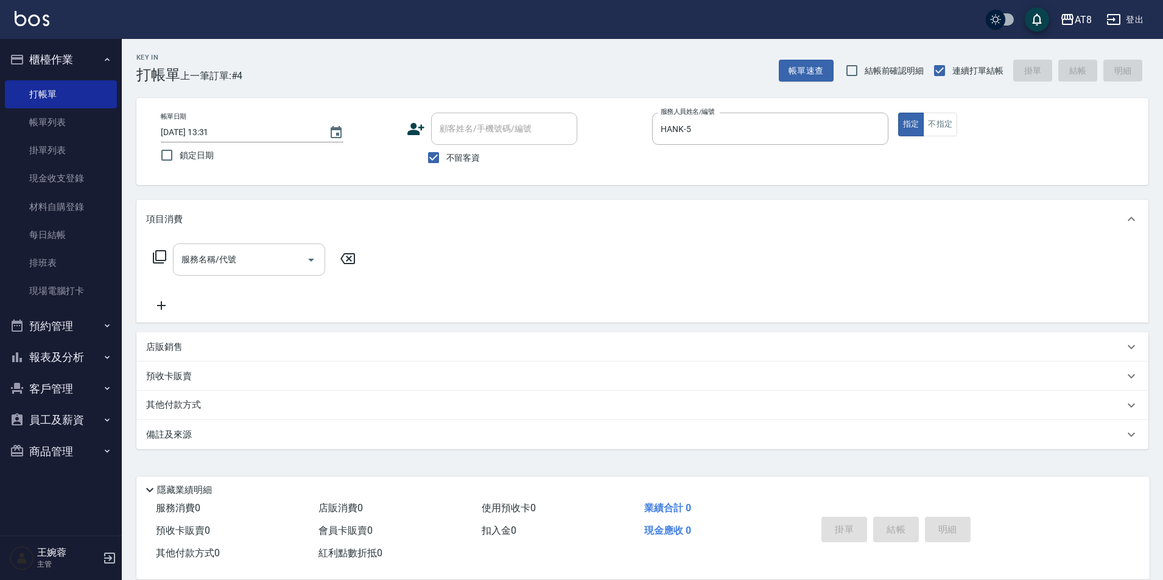
click at [216, 257] on div "服務名稱/代號 服務名稱/代號" at bounding box center [249, 260] width 152 height 32
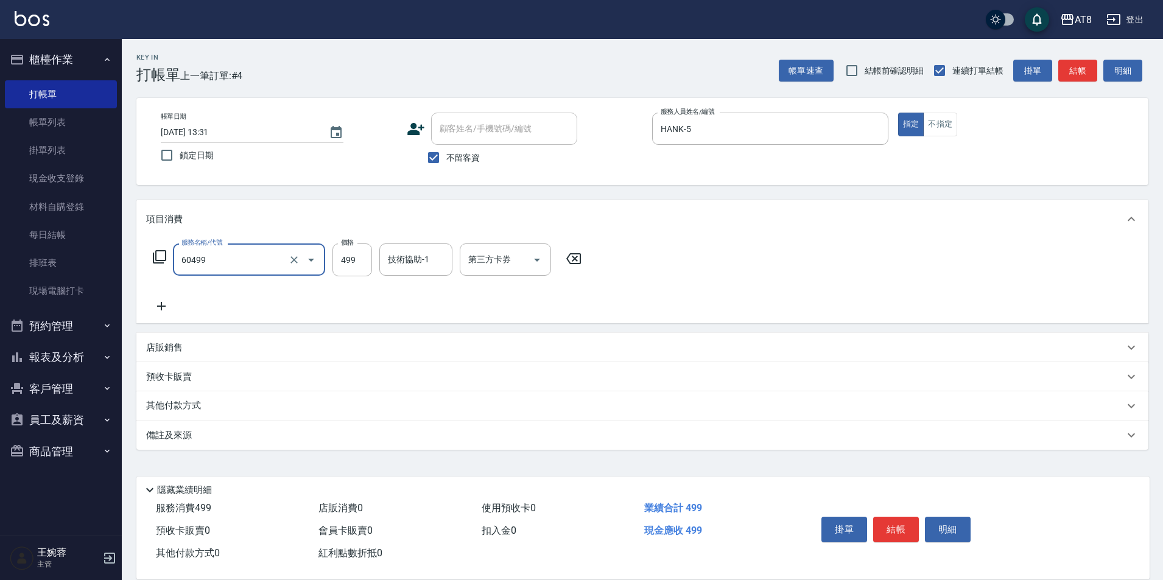
type input "入金SPA499(60499)"
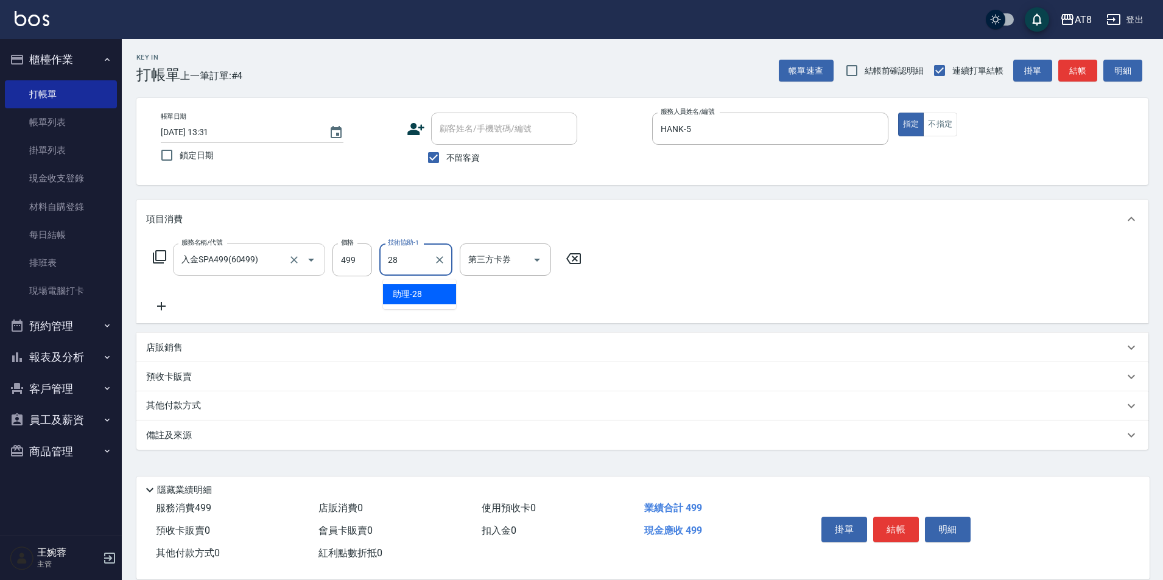
type input "助理-28"
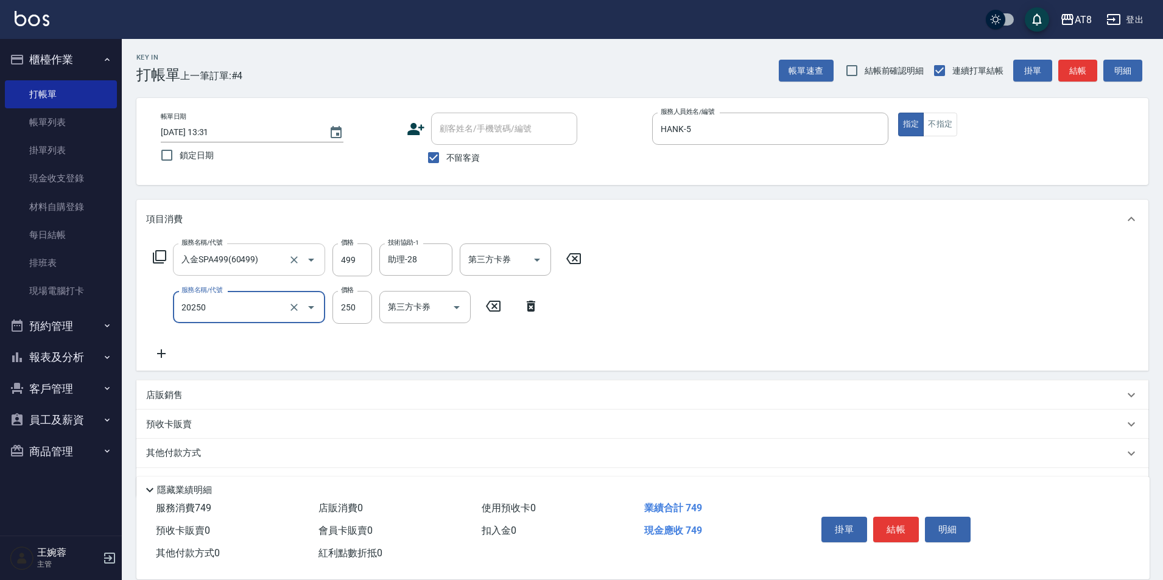
type input "入金剪250(20250)"
click at [888, 517] on button "結帳" at bounding box center [896, 530] width 46 height 26
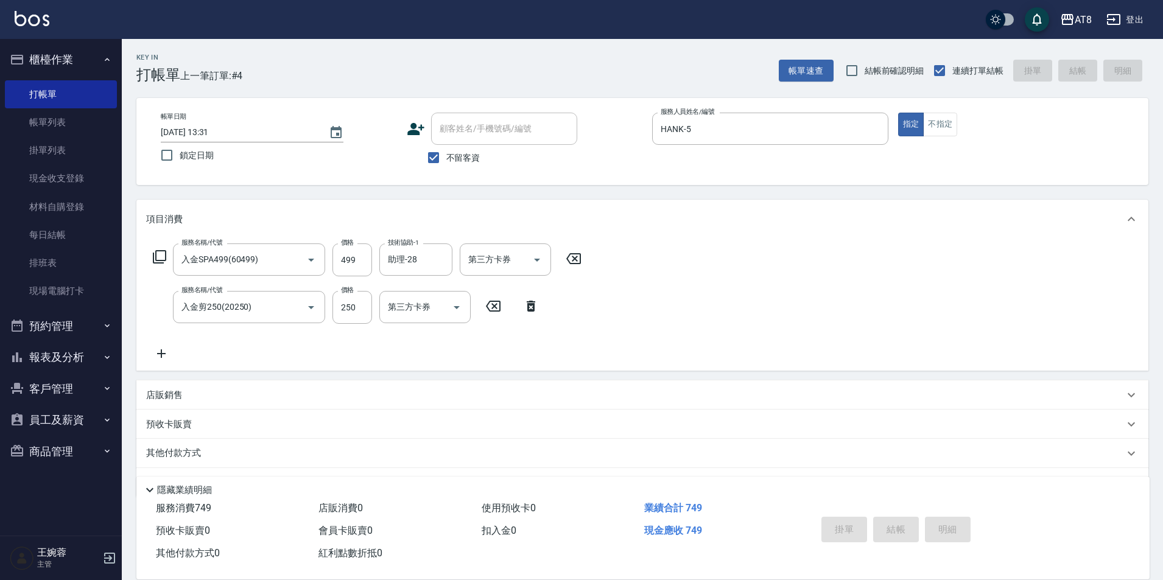
type input "2025/08/12 13:32"
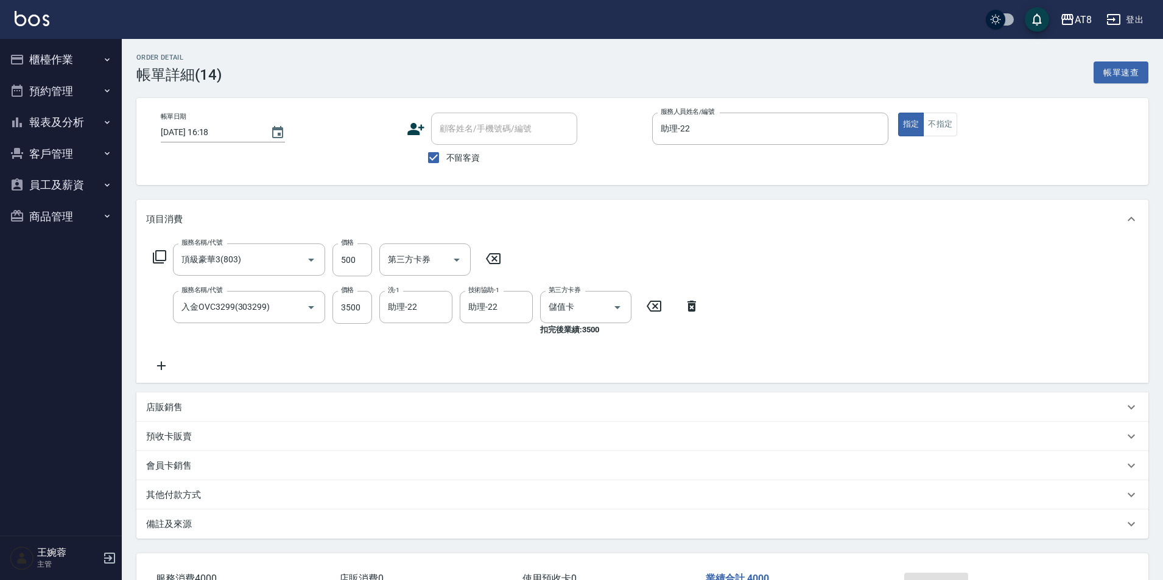
click at [45, 58] on button "櫃檯作業" at bounding box center [61, 60] width 112 height 32
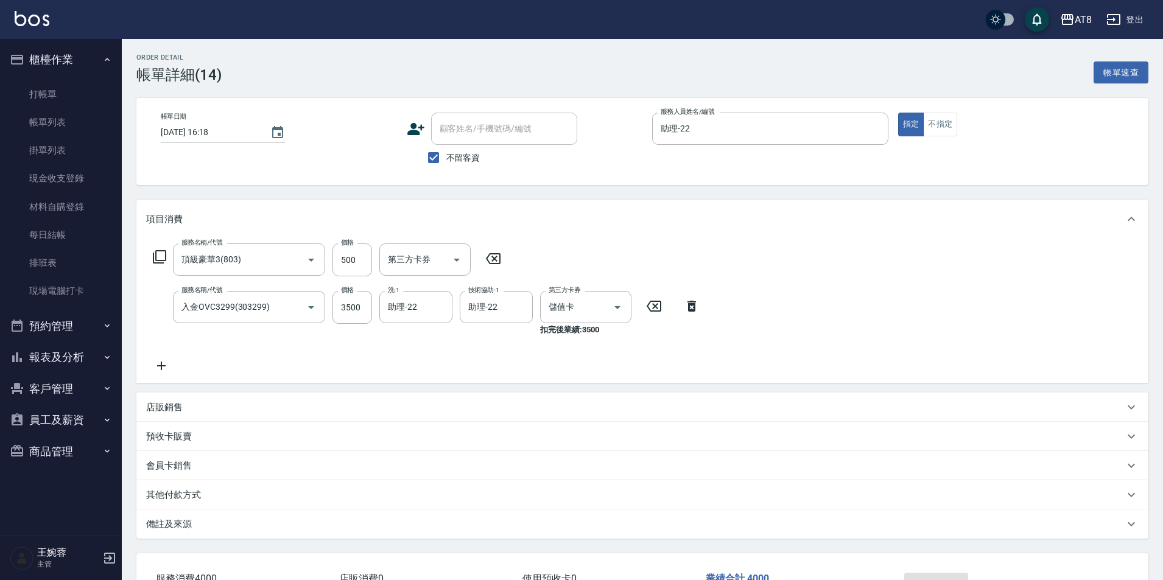
click at [37, 24] on img at bounding box center [32, 18] width 35 height 15
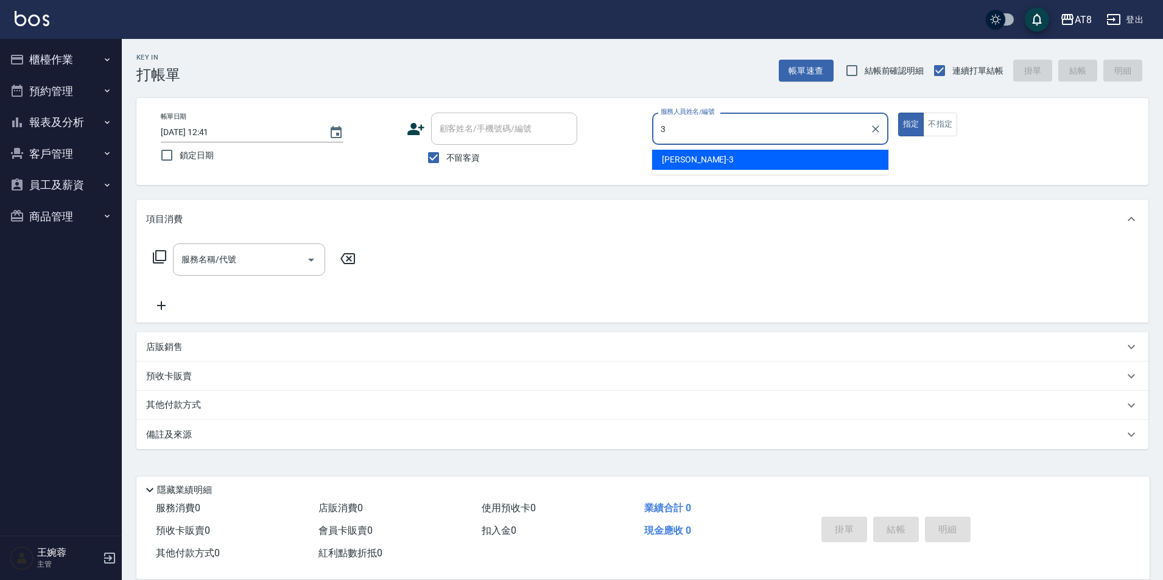
type input "[PERSON_NAME]-3"
type button "true"
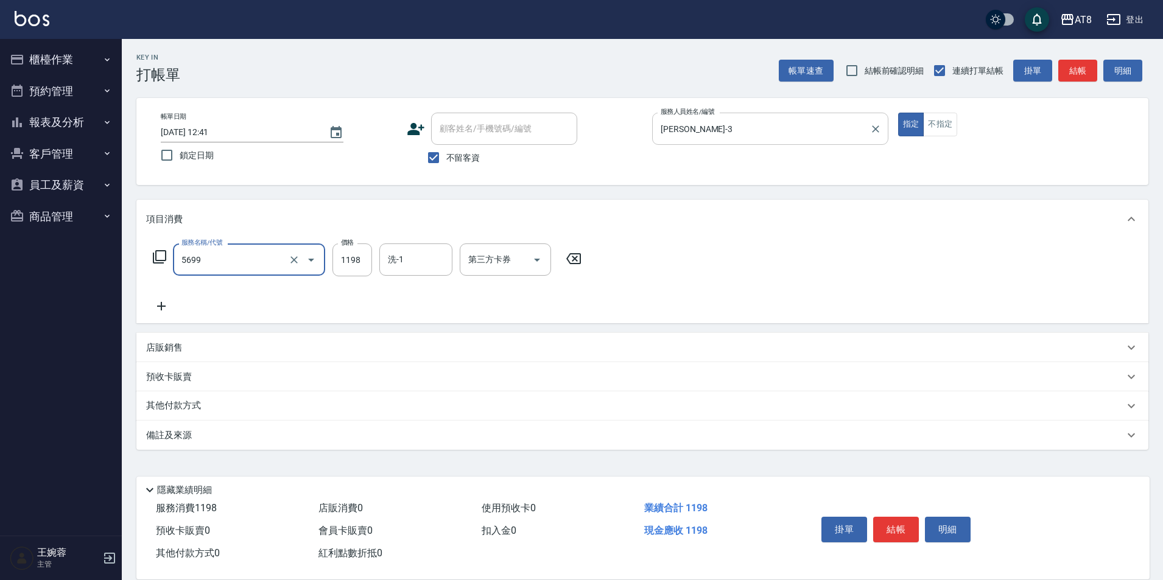
type input "水沁涼套餐(5699)"
type input "1098"
type input "助理-22"
click at [537, 267] on icon "Open" at bounding box center [537, 260] width 15 height 15
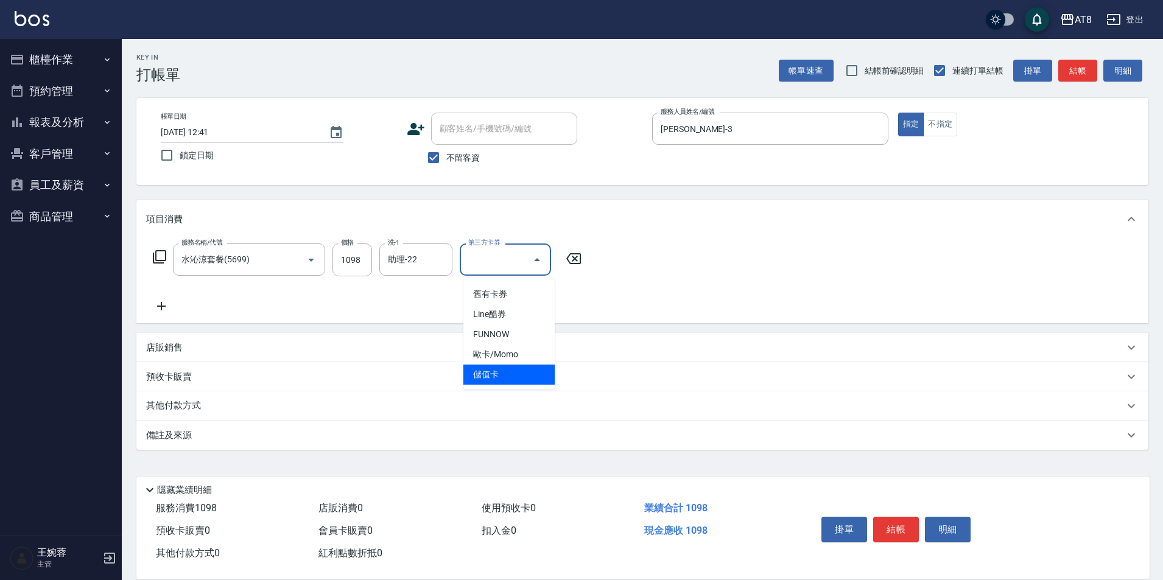
click at [530, 374] on span "儲值卡" at bounding box center [508, 375] width 91 height 20
type input "儲值卡"
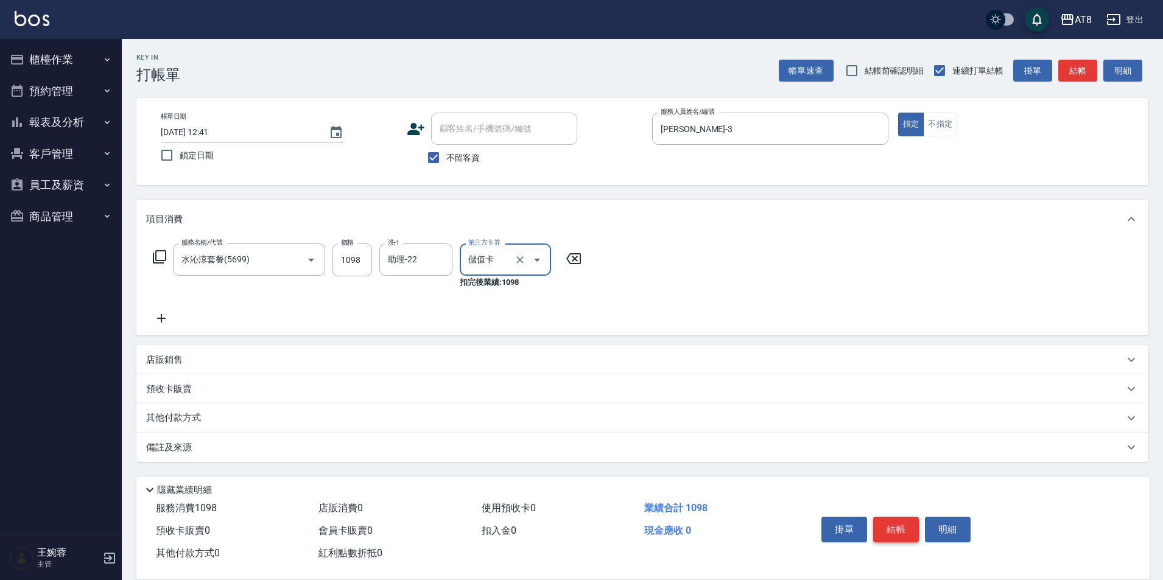
click at [916, 521] on button "結帳" at bounding box center [896, 530] width 46 height 26
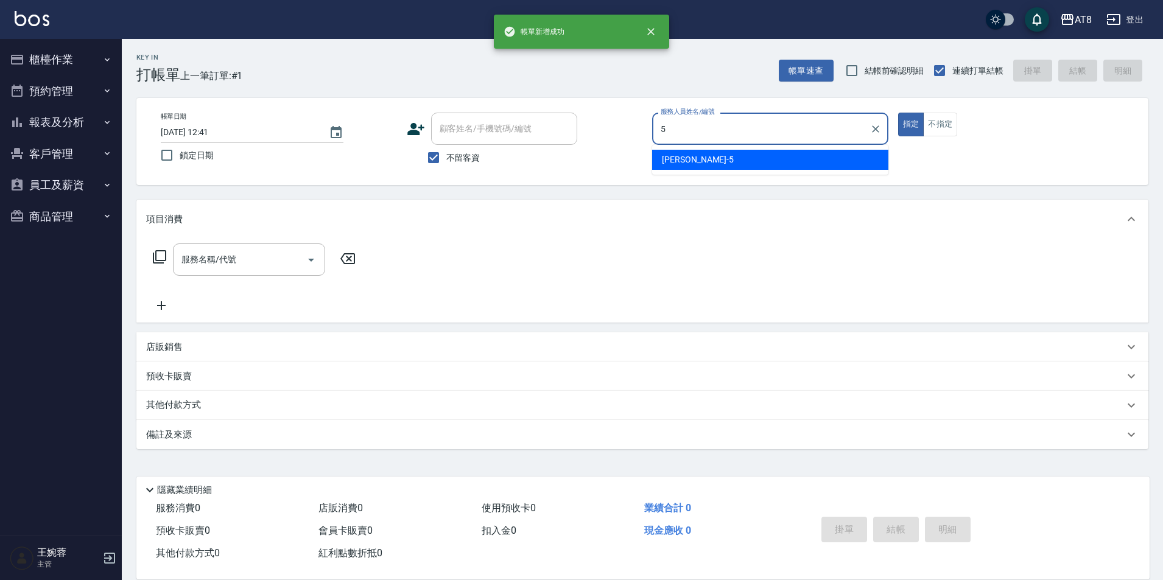
type input "HANK-5"
